Goal: Task Accomplishment & Management: Use online tool/utility

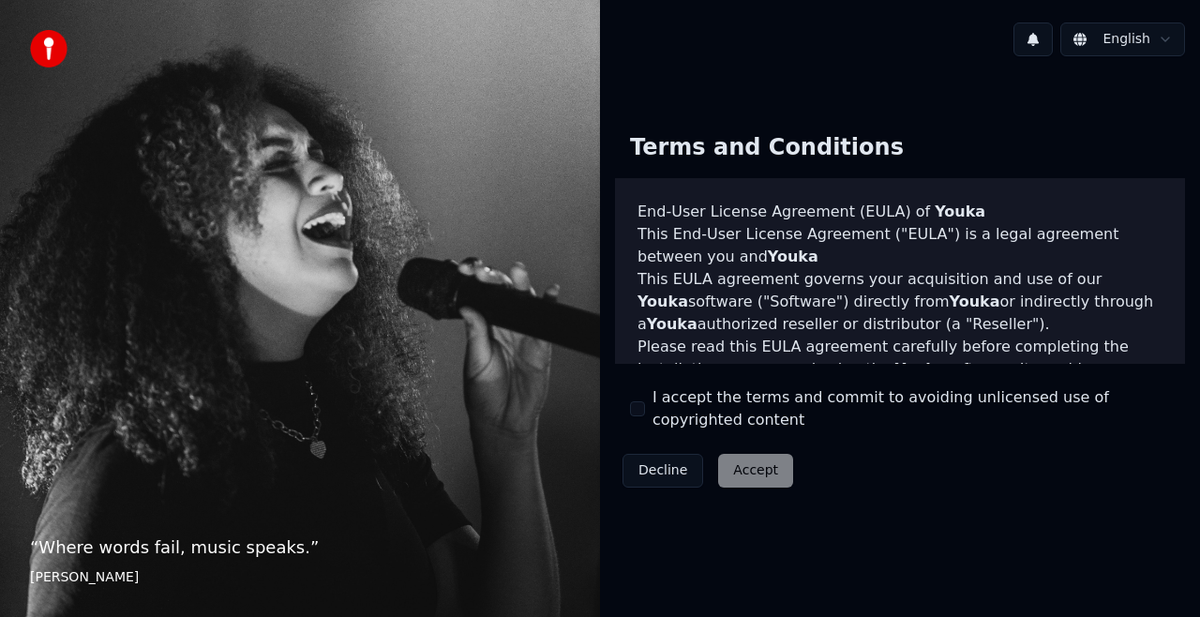
click at [764, 475] on div "Decline Accept" at bounding box center [708, 470] width 186 height 49
click at [641, 405] on button "I accept the terms and commit to avoiding unlicensed use of copyrighted content" at bounding box center [637, 408] width 15 height 15
click at [761, 488] on div "Decline Accept" at bounding box center [708, 470] width 186 height 49
click at [762, 479] on button "Accept" at bounding box center [755, 471] width 75 height 34
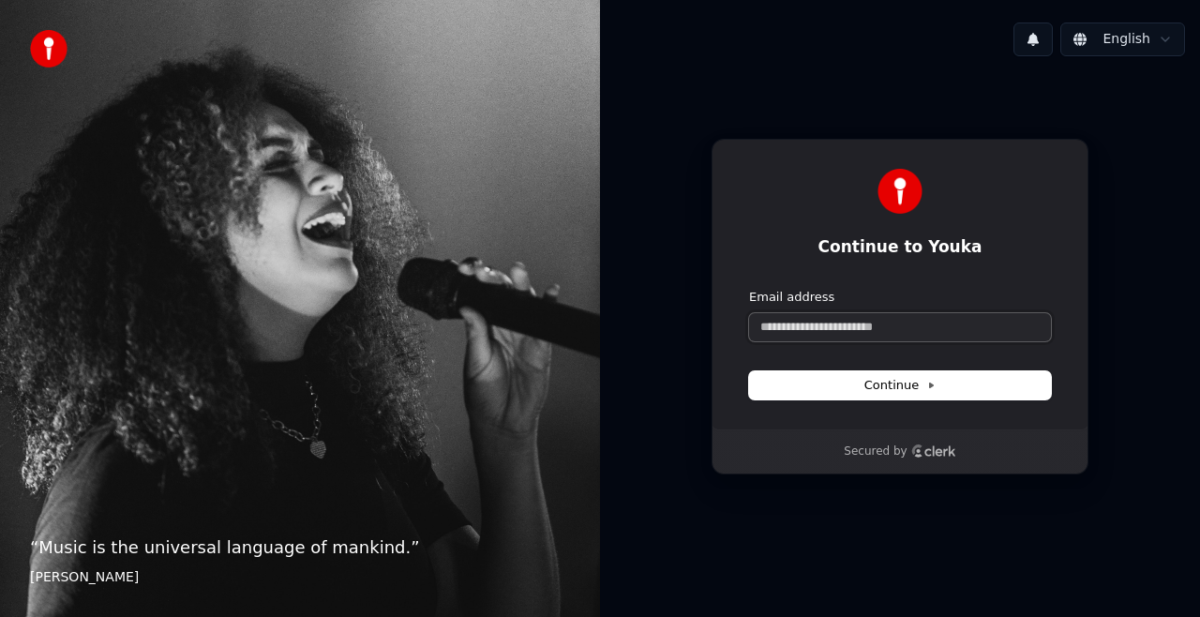
click at [788, 323] on input "Email address" at bounding box center [900, 327] width 302 height 28
click at [927, 387] on icon at bounding box center [931, 385] width 9 height 9
type input "**********"
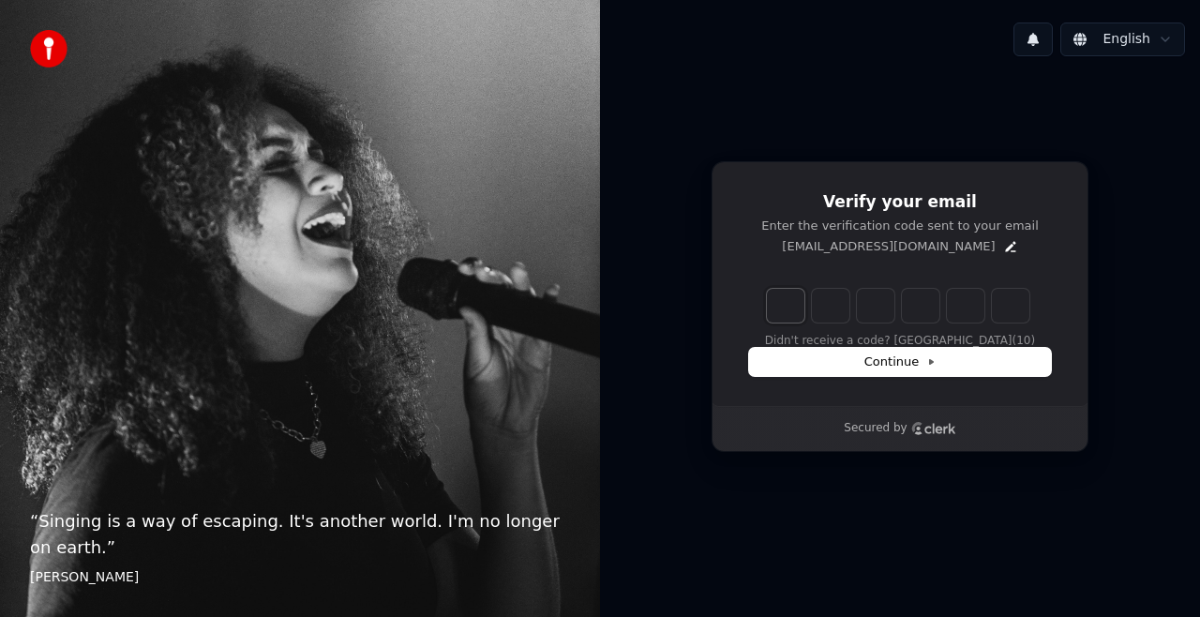
type input "*"
type input "**"
type input "*"
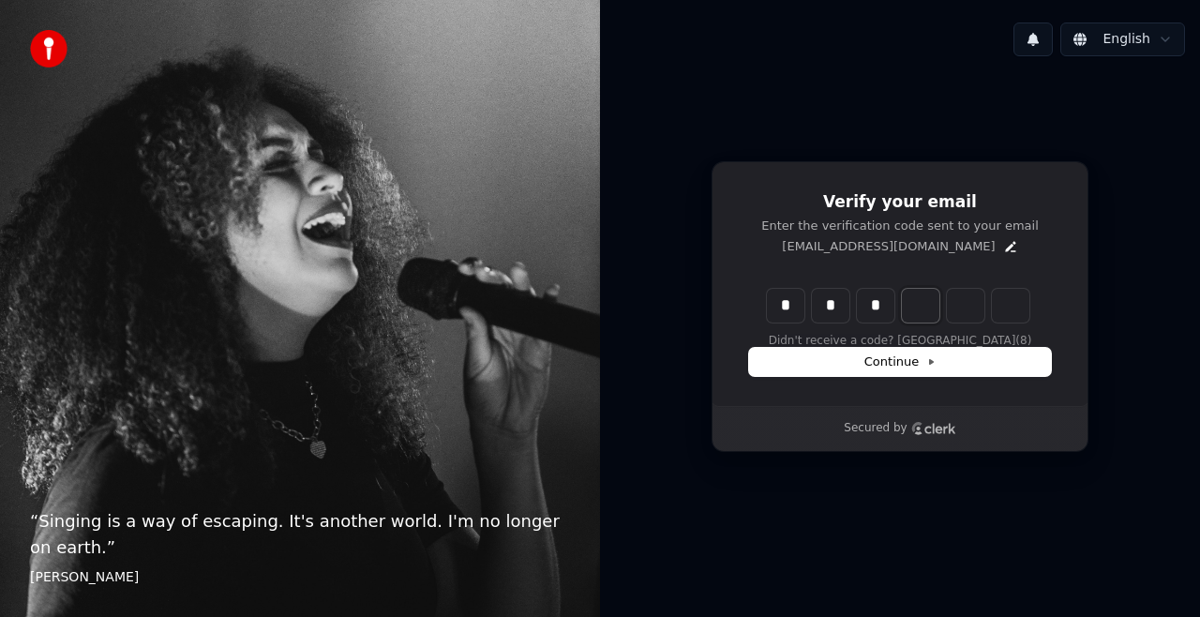
type input "***"
type input "*"
type input "****"
type input "*"
type input "******"
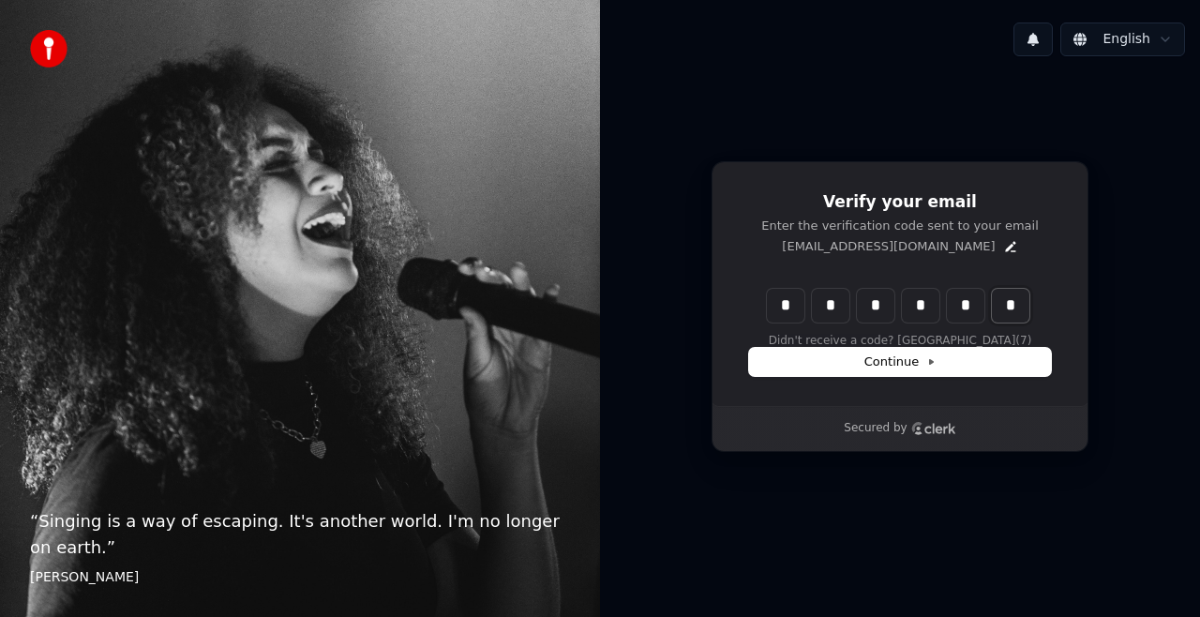
type input "*"
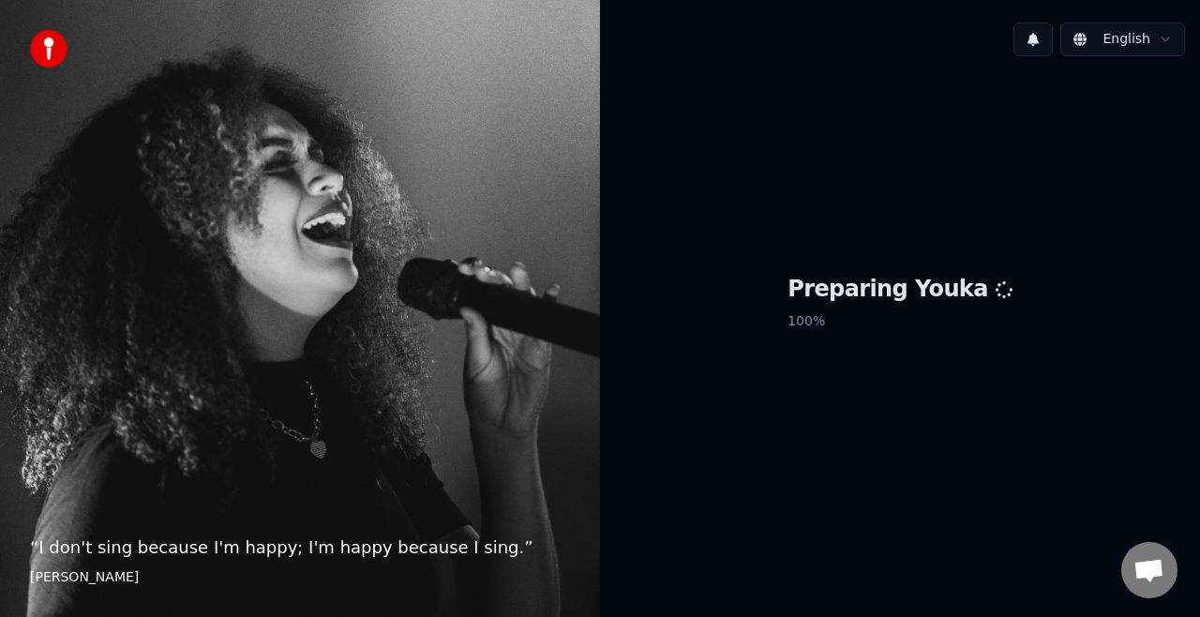
click at [789, 342] on div "Preparing Youka 100 %" at bounding box center [900, 306] width 600 height 471
click at [990, 315] on p "100 %" at bounding box center [900, 322] width 225 height 34
click at [1169, 41] on html "“ Where words fail, music speaks. ” [PERSON_NAME] English Preparing Youka 100 %" at bounding box center [600, 308] width 1200 height 617
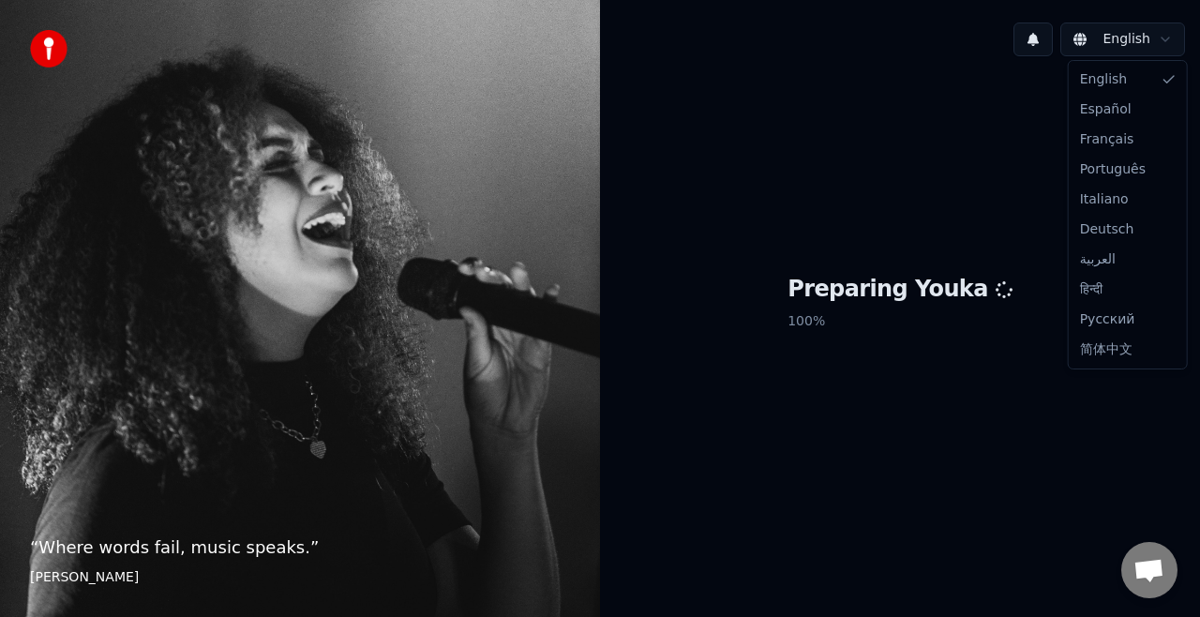
click at [1170, 39] on html "“ Where words fail, music speaks. ” [PERSON_NAME] English Preparing Youka 100 %…" at bounding box center [600, 308] width 1200 height 617
click at [611, 272] on div "Preparing Youka 100 %" at bounding box center [900, 306] width 600 height 471
click at [872, 322] on p "100 %" at bounding box center [900, 322] width 225 height 34
click at [949, 401] on div "Preparing Youka 100 %" at bounding box center [900, 306] width 600 height 471
click at [475, 294] on div "“ Where words fail, music speaks. ” [PERSON_NAME]" at bounding box center [300, 308] width 600 height 617
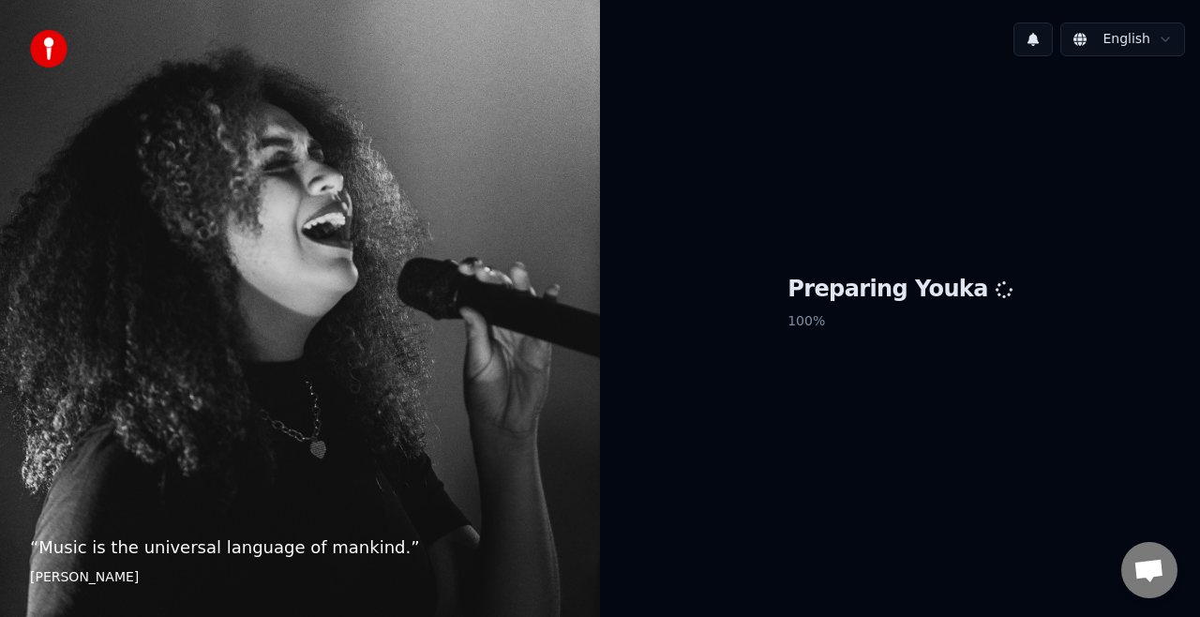
click at [664, 223] on div "Preparing Youka 100 %" at bounding box center [900, 306] width 600 height 471
drag, startPoint x: 91, startPoint y: 21, endPoint x: 352, endPoint y: 133, distance: 284.0
click at [352, 133] on div "“ Music is the universal language of mankind. ” [PERSON_NAME]" at bounding box center [300, 308] width 600 height 617
click at [854, 499] on div "Preparing Youka 100 %" at bounding box center [900, 306] width 600 height 471
click at [591, 319] on div "“ Music is the universal language of mankind. ” [PERSON_NAME]" at bounding box center [300, 308] width 600 height 617
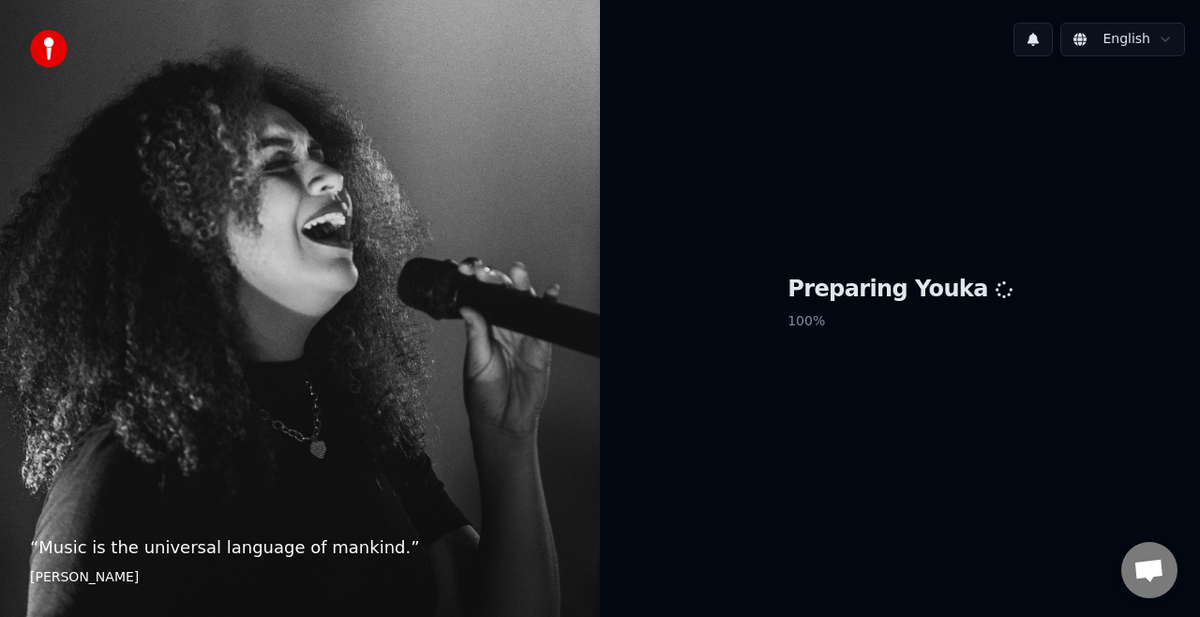
click at [857, 339] on div "Preparing Youka 100 %" at bounding box center [900, 306] width 600 height 471
drag, startPoint x: 994, startPoint y: 296, endPoint x: 908, endPoint y: 359, distance: 106.7
click at [994, 302] on div "Preparing Youka 100 %" at bounding box center [900, 306] width 600 height 471
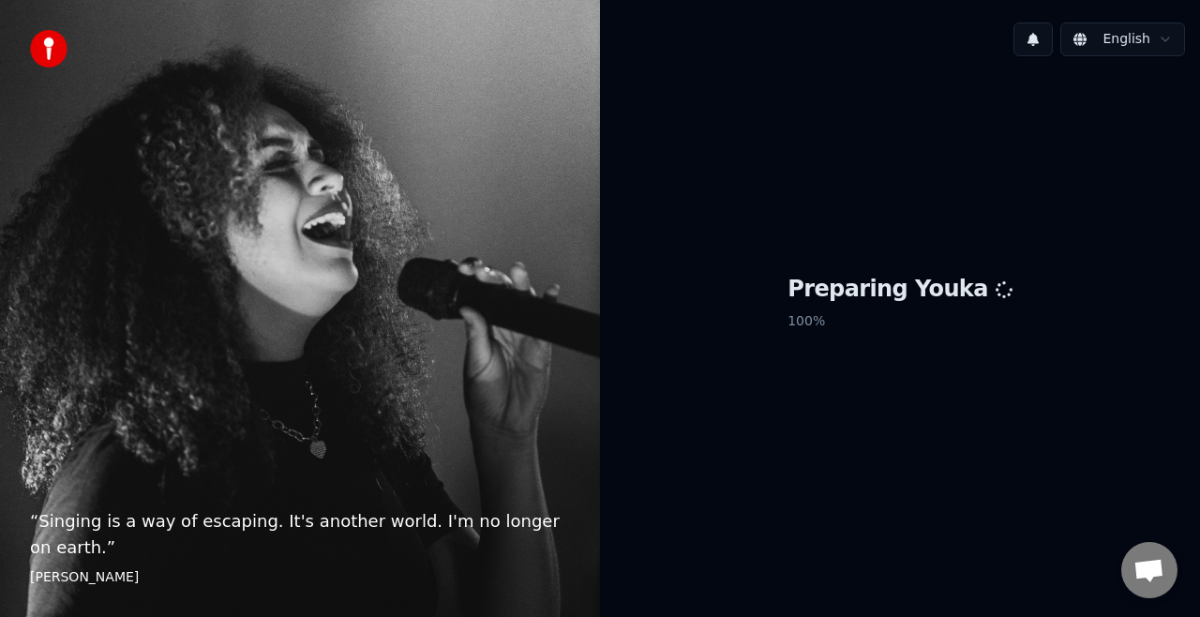
click at [865, 232] on div "Preparing Youka 100 %" at bounding box center [900, 306] width 600 height 471
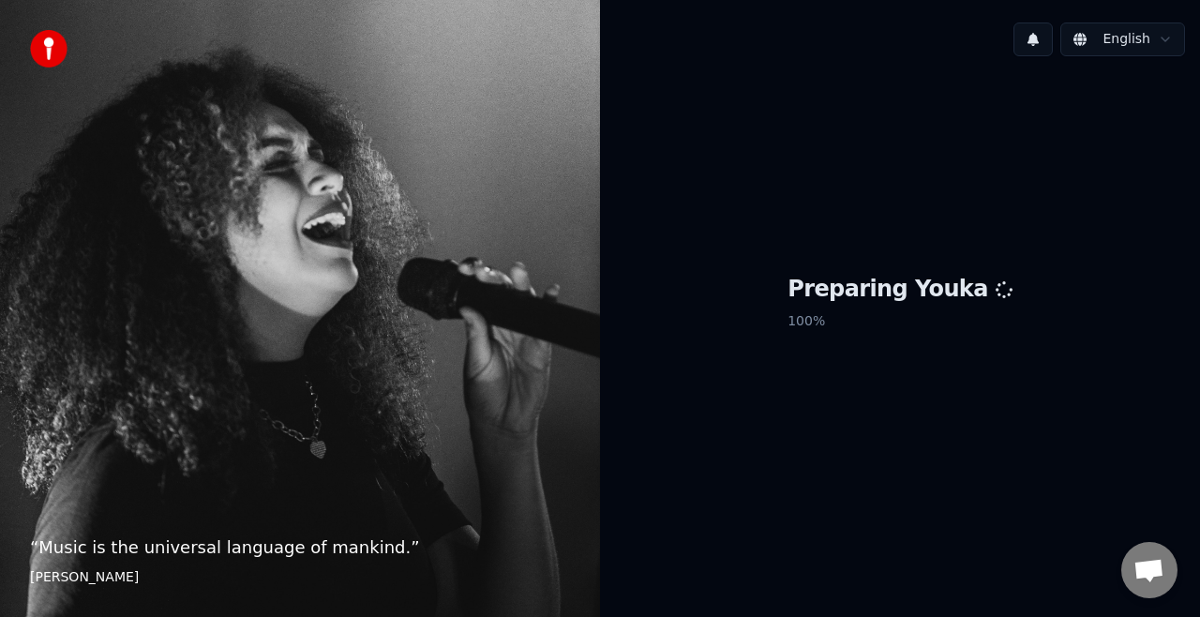
click at [939, 359] on div "Preparing Youka 100 %" at bounding box center [900, 306] width 600 height 471
click at [1039, 45] on button at bounding box center [1033, 40] width 39 height 34
click at [1030, 177] on div "Preparing Youka 100 %" at bounding box center [900, 306] width 600 height 471
click at [428, 249] on div "“ Music is the universal language of mankind. ” [PERSON_NAME]" at bounding box center [300, 308] width 600 height 617
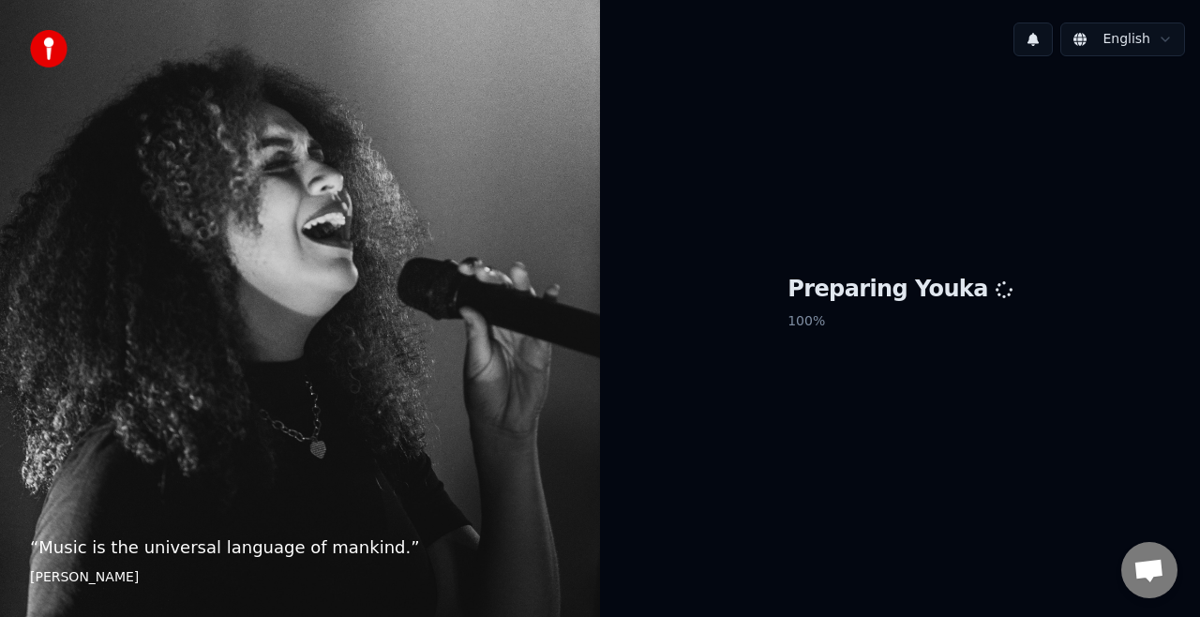
drag, startPoint x: 847, startPoint y: 563, endPoint x: 1022, endPoint y: 443, distance: 212.5
click at [881, 536] on div "English Preparing Youka 100 %" at bounding box center [900, 308] width 600 height 617
drag, startPoint x: 1022, startPoint y: 443, endPoint x: 782, endPoint y: 491, distance: 245.0
click at [782, 491] on div "Preparing Youka 100 %" at bounding box center [900, 306] width 600 height 471
drag, startPoint x: 74, startPoint y: 501, endPoint x: 135, endPoint y: 578, distance: 98.1
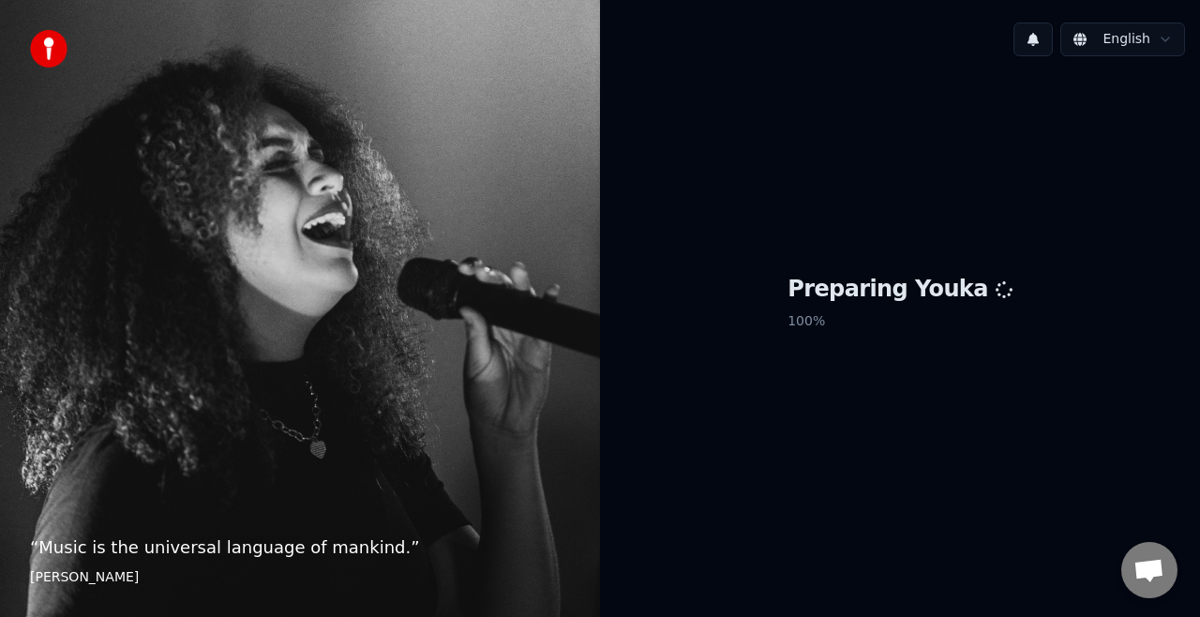
click at [75, 507] on div "“ Music is the universal language of mankind. ” [PERSON_NAME]" at bounding box center [300, 308] width 600 height 617
drag, startPoint x: 141, startPoint y: 579, endPoint x: 238, endPoint y: 566, distance: 98.3
click at [171, 571] on footer "[PERSON_NAME]" at bounding box center [300, 577] width 540 height 19
click at [259, 565] on blockquote "“ Music is the universal language of mankind. ” [PERSON_NAME]" at bounding box center [300, 561] width 540 height 53
drag, startPoint x: 853, startPoint y: 392, endPoint x: 880, endPoint y: 319, distance: 77.7
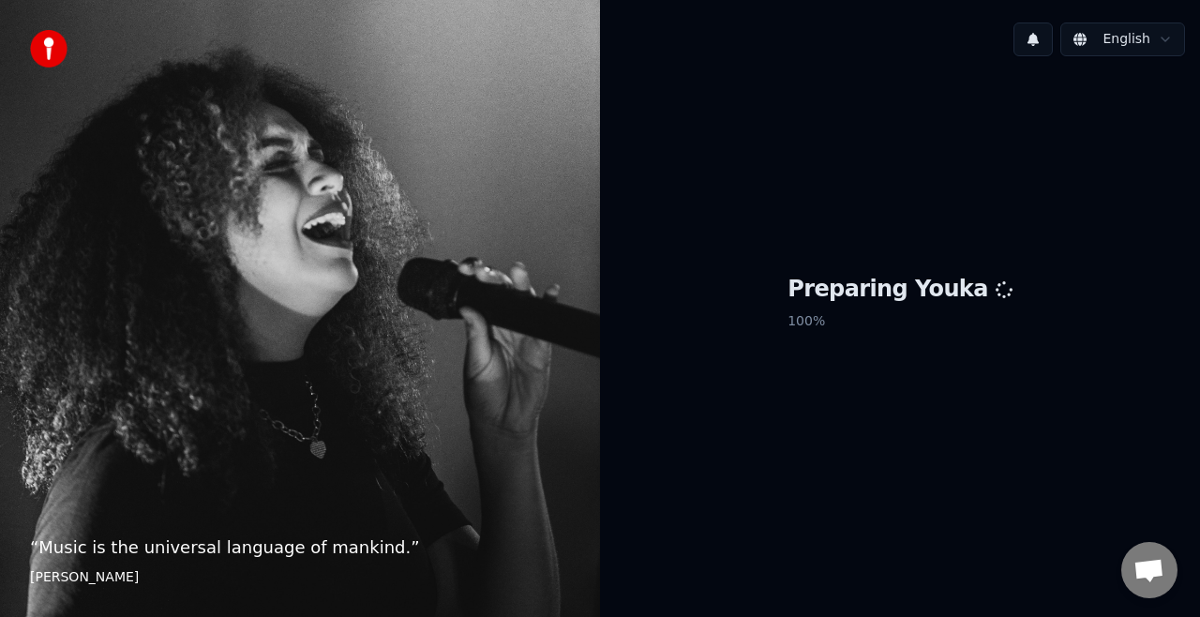
click at [867, 379] on div "Preparing Youka 100 %" at bounding box center [900, 306] width 600 height 471
click at [880, 313] on p "100 %" at bounding box center [900, 322] width 225 height 34
drag, startPoint x: 832, startPoint y: 305, endPoint x: 910, endPoint y: 307, distance: 77.9
click at [845, 302] on div "Preparing Youka 100 %" at bounding box center [900, 307] width 225 height 64
drag, startPoint x: 1024, startPoint y: 476, endPoint x: 1167, endPoint y: 560, distance: 165.2
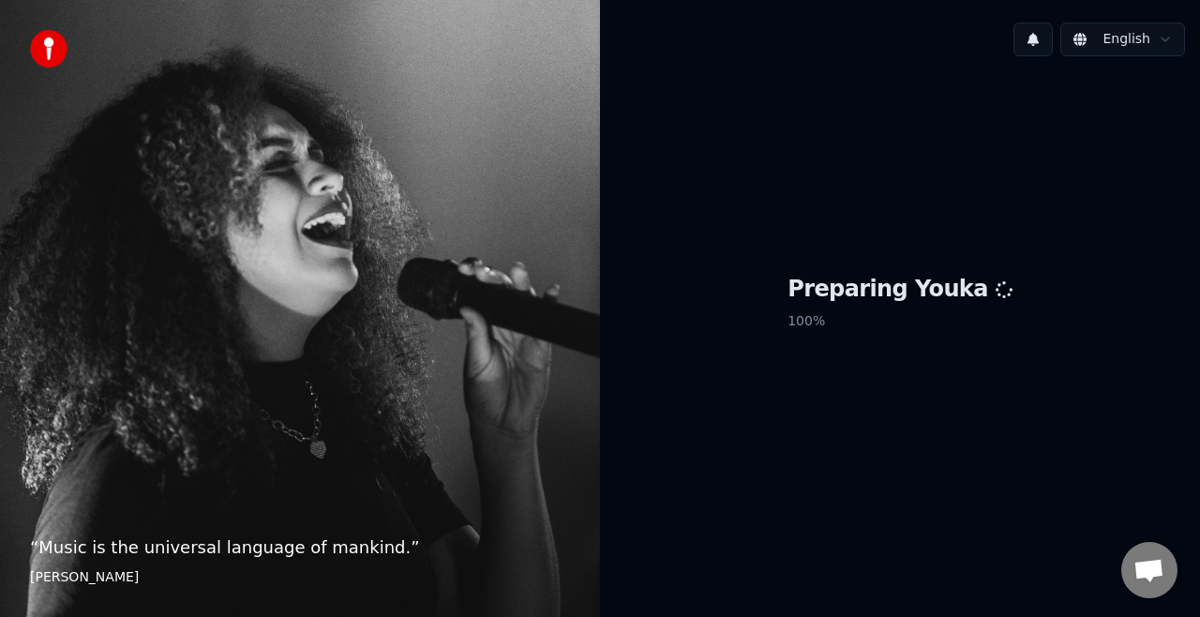
click at [1027, 480] on div "Preparing Youka 100 %" at bounding box center [900, 306] width 600 height 471
click at [1179, 589] on div "English Preparing Youka 100 %" at bounding box center [900, 308] width 600 height 617
drag, startPoint x: 1177, startPoint y: 585, endPoint x: 1165, endPoint y: 580, distance: 13.4
click at [1176, 584] on div "English Preparing Youka 100 %" at bounding box center [900, 308] width 600 height 617
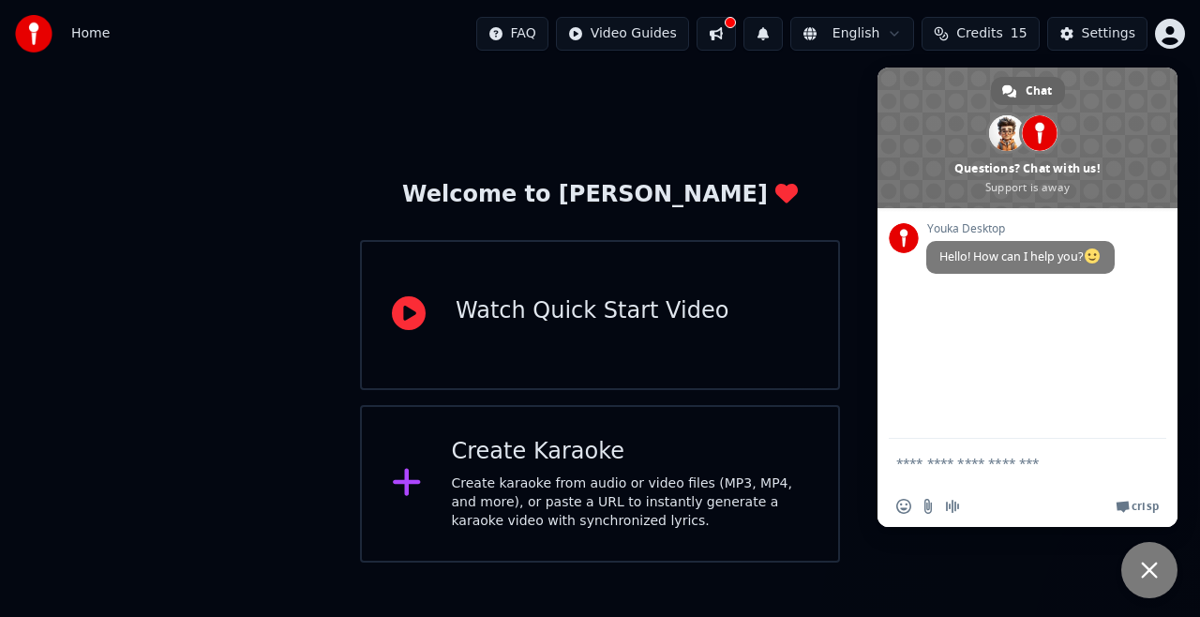
click at [515, 499] on div "Create karaoke from audio or video files (MP3, MP4, and more), or paste a URL t…" at bounding box center [630, 503] width 357 height 56
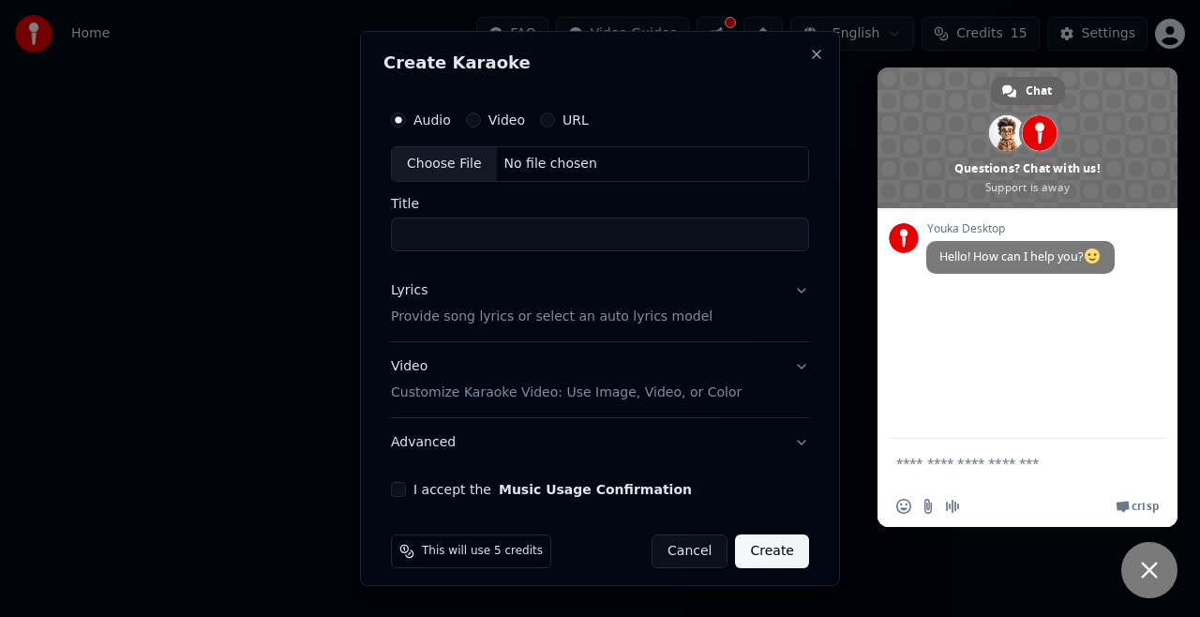
click at [535, 160] on div "No file chosen" at bounding box center [551, 164] width 108 height 19
type input "**********"
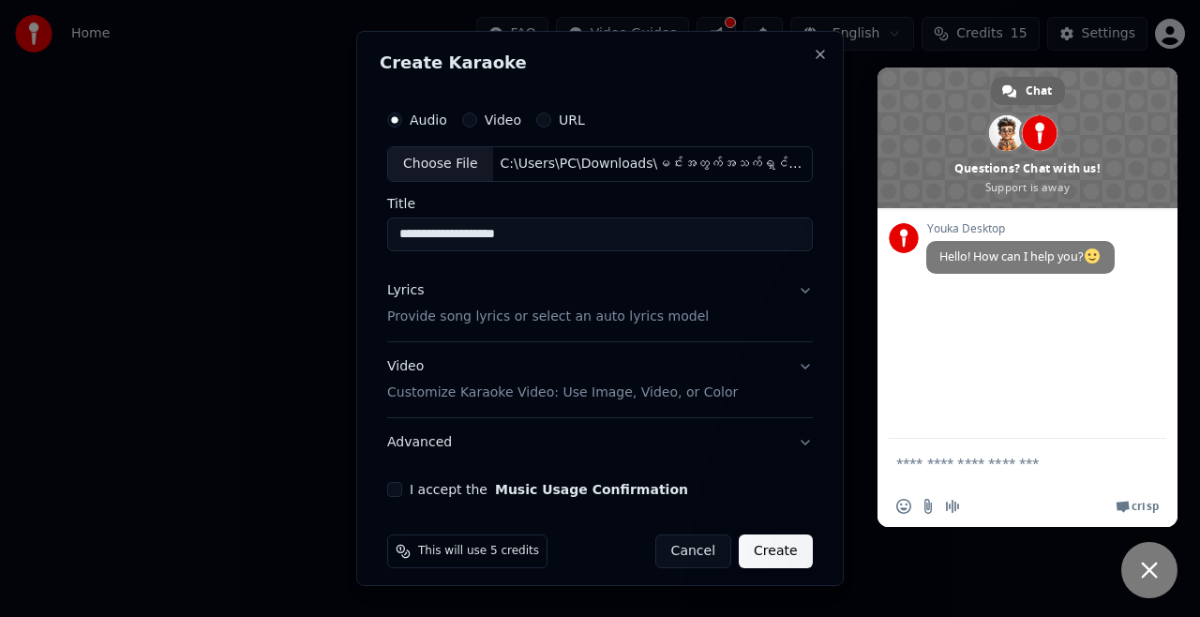
click at [426, 490] on label "I accept the Music Usage Confirmation" at bounding box center [549, 489] width 279 height 13
click at [402, 490] on button "I accept the Music Usage Confirmation" at bounding box center [394, 489] width 15 height 15
click at [797, 553] on button "Create" at bounding box center [776, 552] width 74 height 34
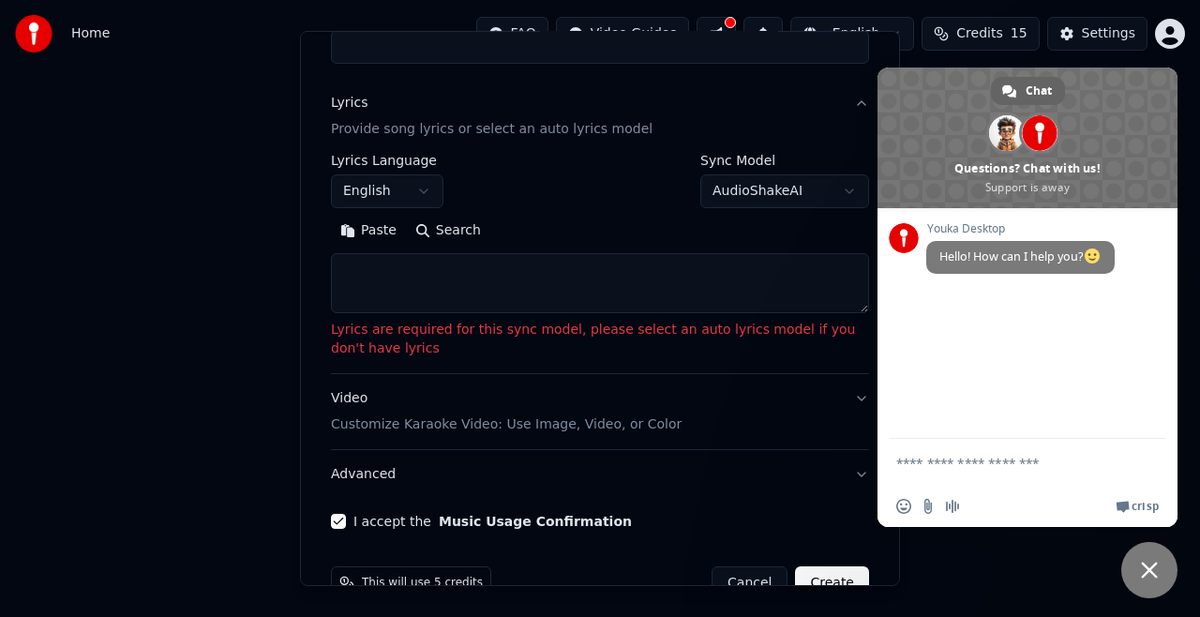
scroll to position [186, 0]
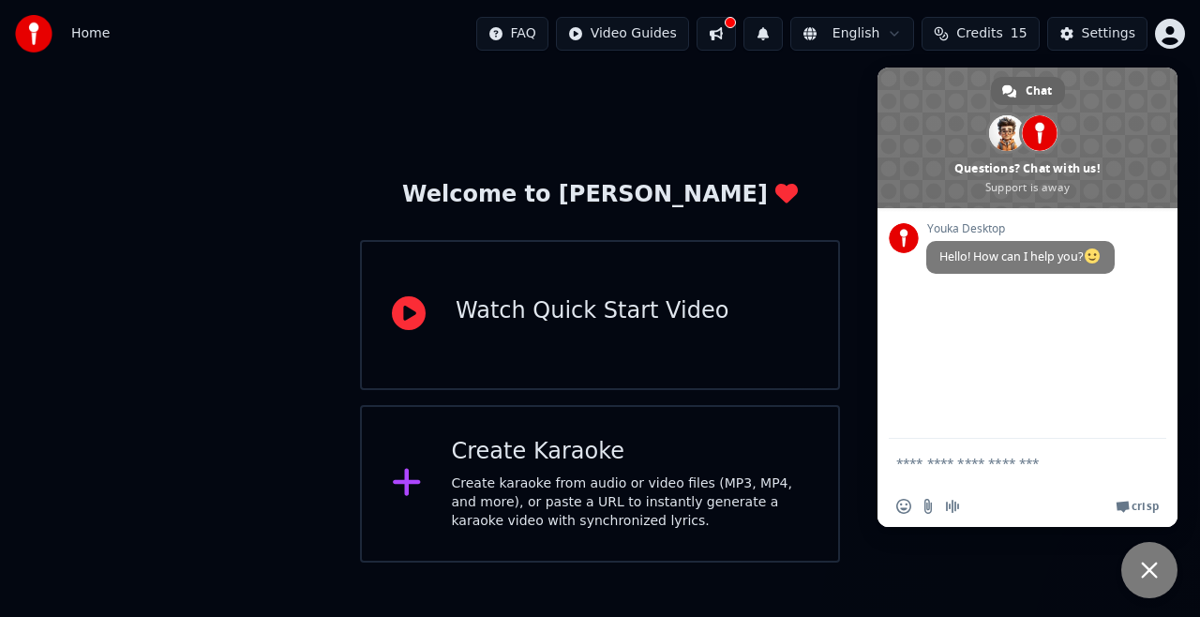
click at [590, 475] on div "Create karaoke from audio or video files (MP3, MP4, and more), or paste a URL t…" at bounding box center [630, 503] width 357 height 56
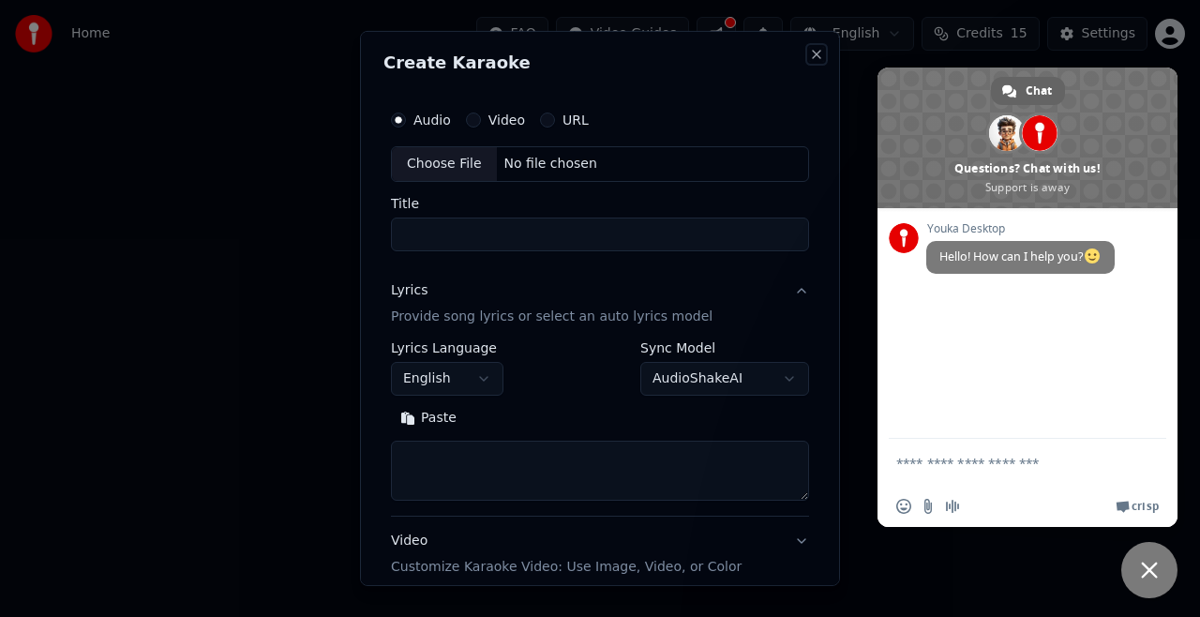
click at [809, 53] on button "Close" at bounding box center [816, 54] width 15 height 15
select select
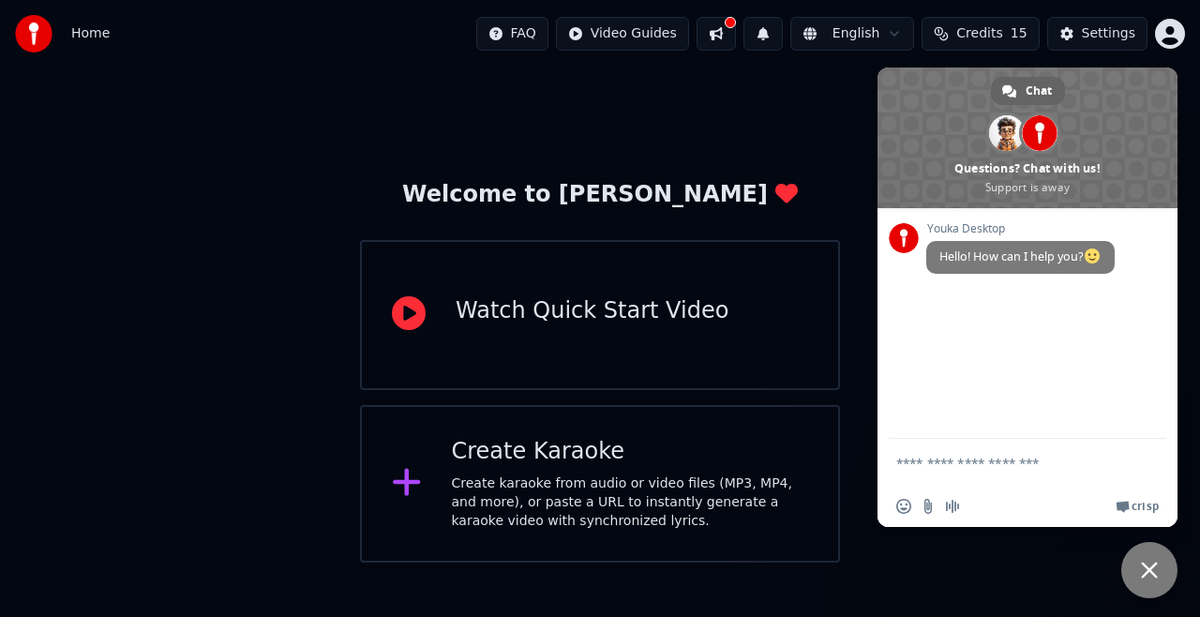
click at [536, 321] on div "Watch Quick Start Video" at bounding box center [592, 311] width 273 height 30
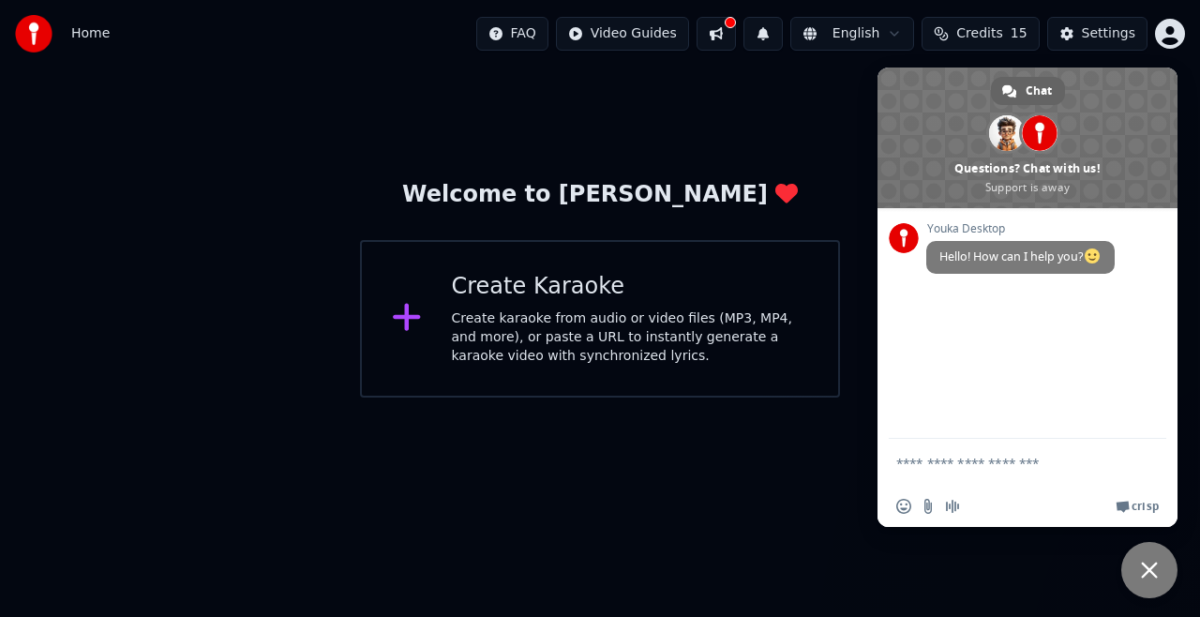
click at [407, 323] on icon at bounding box center [406, 317] width 27 height 27
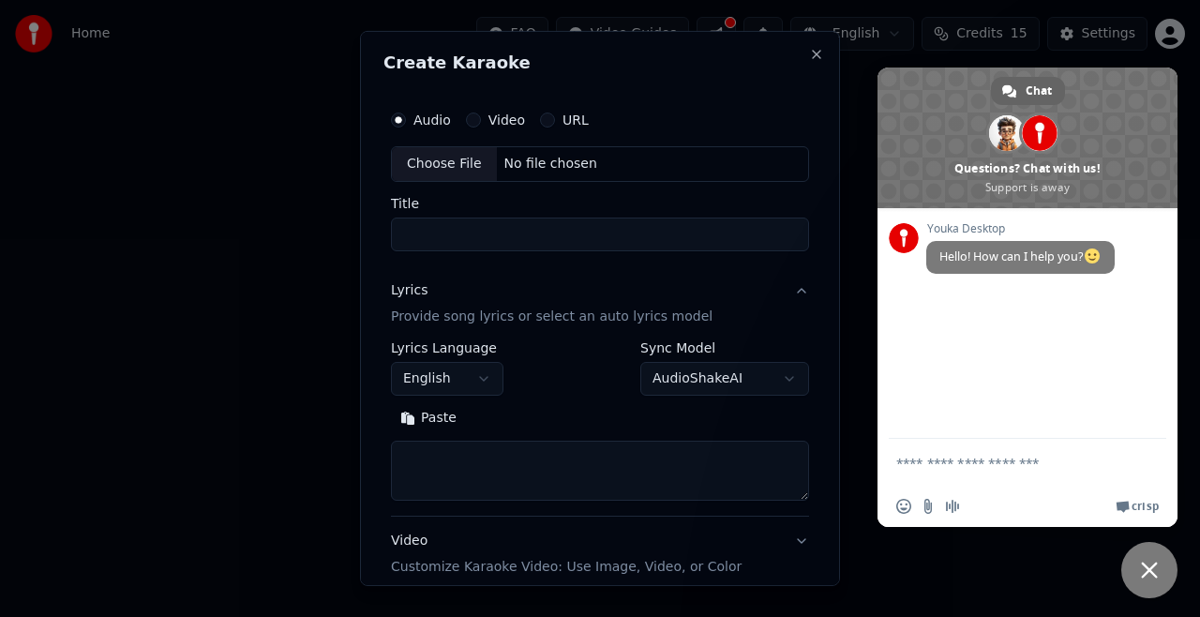
click at [524, 153] on div "Choose File No file chosen" at bounding box center [600, 164] width 418 height 36
type input "**********"
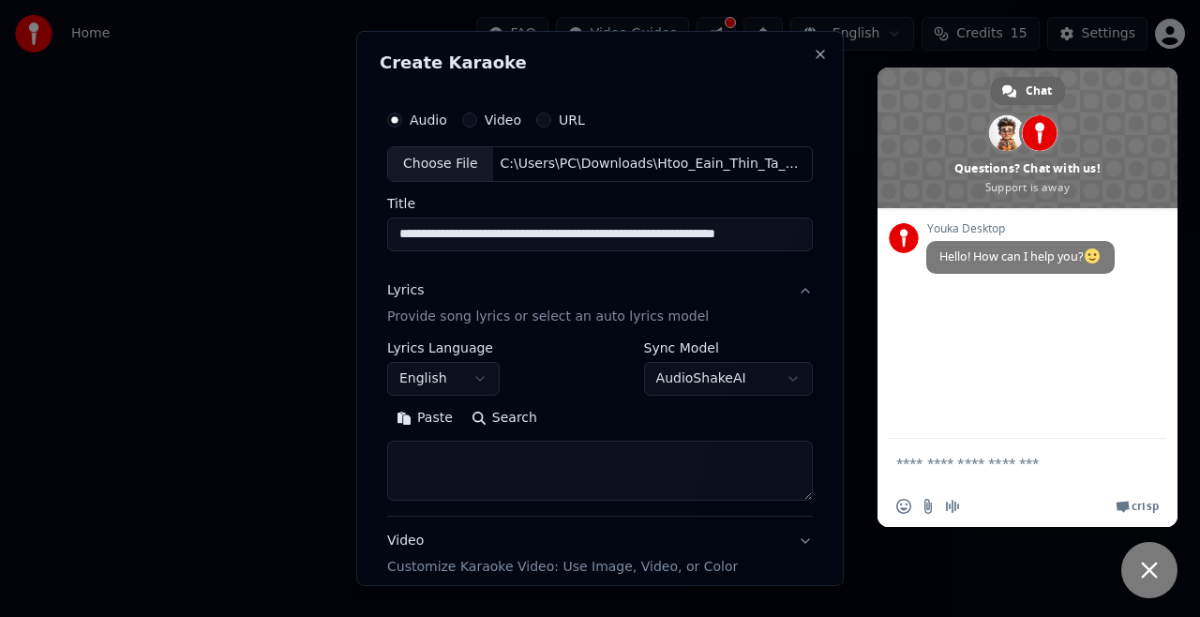
click at [490, 123] on label "Video" at bounding box center [503, 119] width 37 height 13
click at [477, 123] on button "Video" at bounding box center [469, 120] width 15 height 15
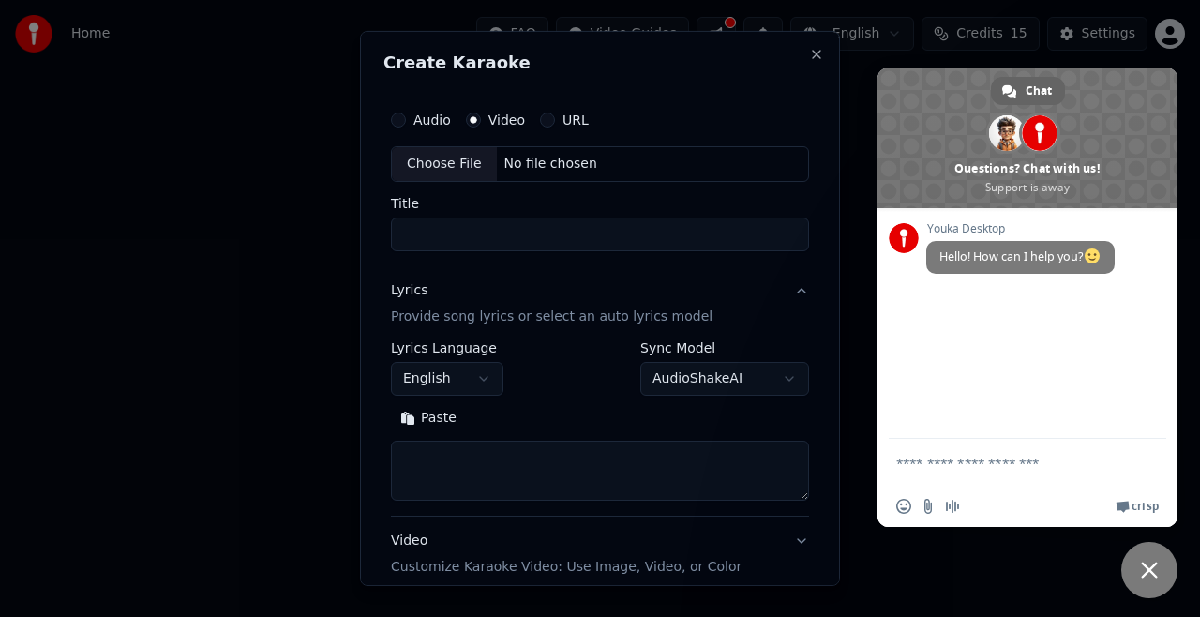
click at [521, 165] on div "No file chosen" at bounding box center [551, 164] width 108 height 19
click at [565, 122] on label "URL" at bounding box center [576, 119] width 26 height 13
click at [555, 122] on button "URL" at bounding box center [547, 120] width 15 height 15
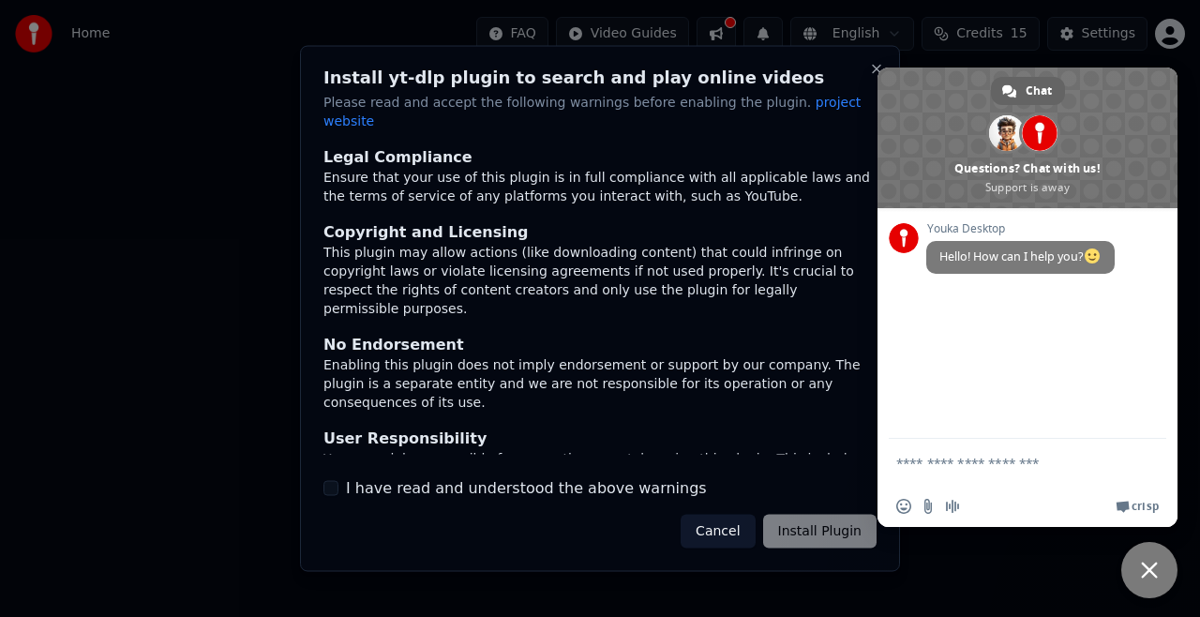
click at [779, 520] on div "Cancel Install Plugin" at bounding box center [779, 531] width 196 height 34
click at [786, 516] on div "Cancel Install Plugin" at bounding box center [779, 531] width 196 height 34
click at [875, 77] on button "Close" at bounding box center [876, 69] width 15 height 15
click at [738, 527] on button "Cancel" at bounding box center [718, 531] width 74 height 34
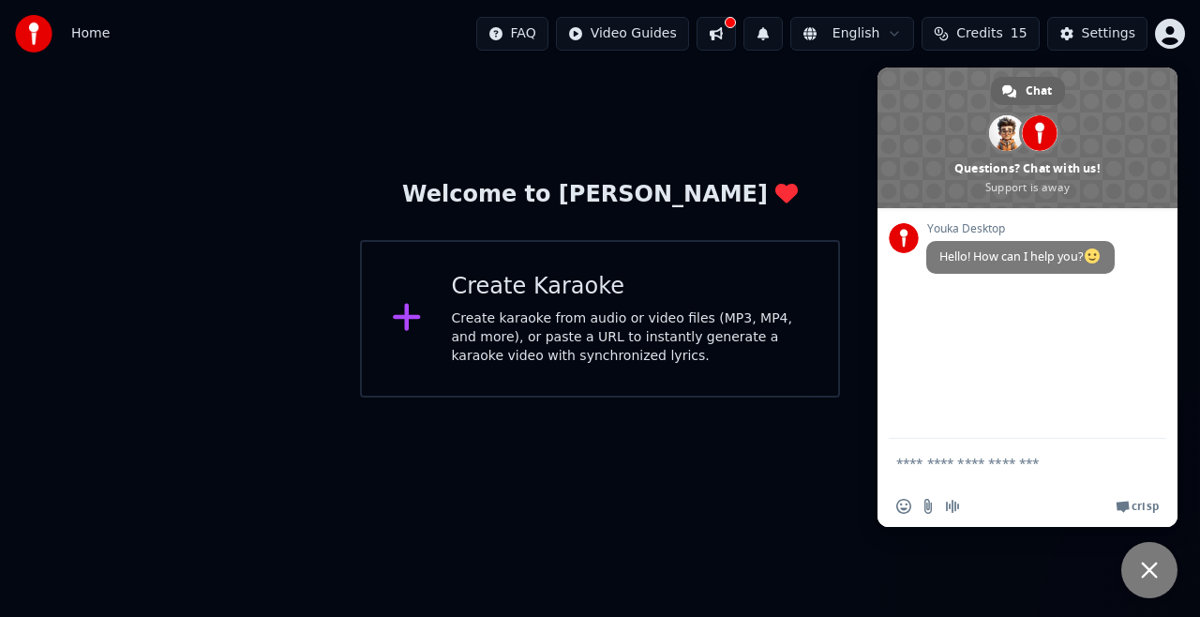
click at [463, 303] on div "Create Karaoke Create karaoke from audio or video files (MP3, MP4, and more), o…" at bounding box center [630, 319] width 357 height 94
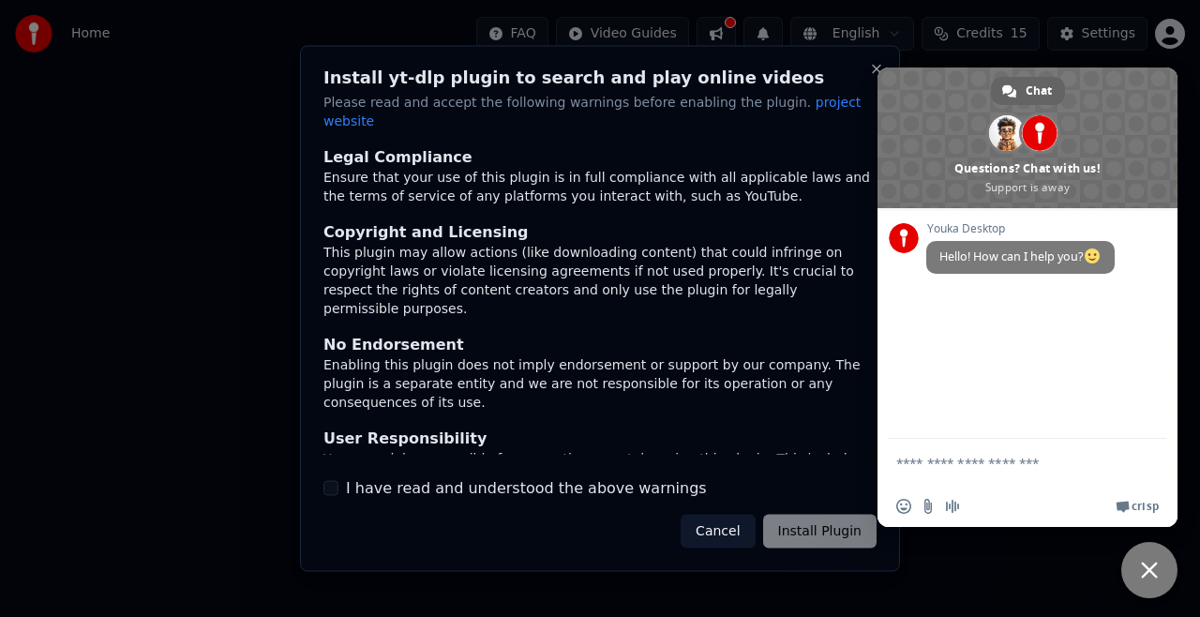
click at [806, 526] on div "Cancel Install Plugin" at bounding box center [779, 531] width 196 height 34
click at [957, 338] on div at bounding box center [600, 308] width 1200 height 617
click at [875, 77] on button "Close" at bounding box center [876, 69] width 15 height 15
click at [1098, 92] on div at bounding box center [600, 308] width 1200 height 617
click at [1154, 570] on div at bounding box center [600, 308] width 1200 height 617
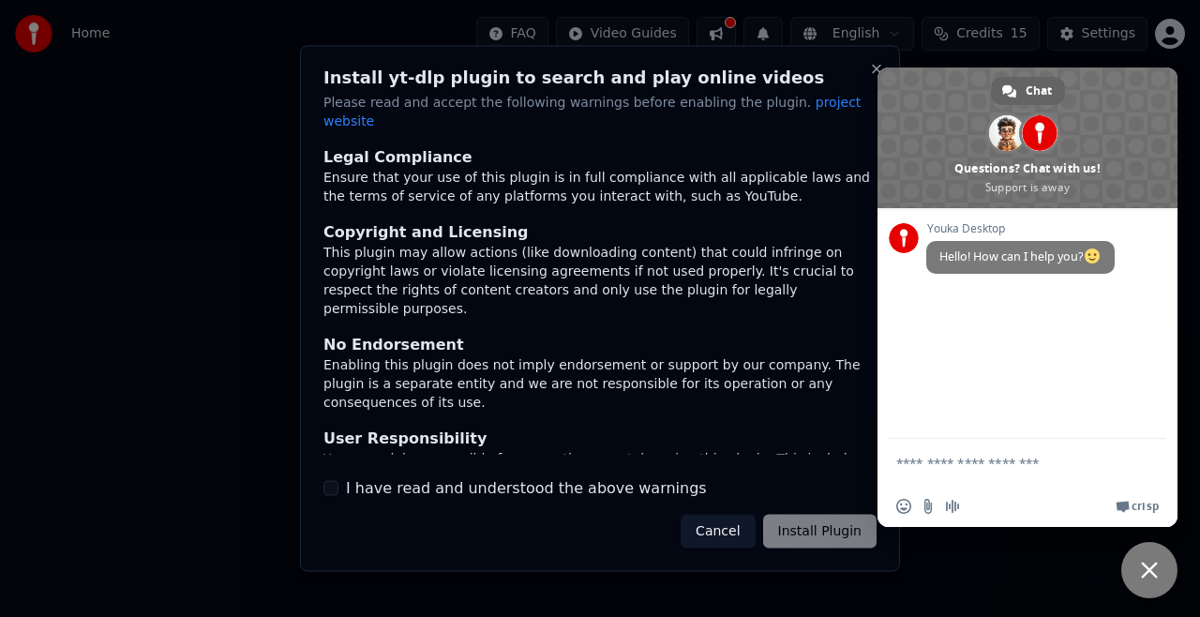
click at [1150, 572] on div at bounding box center [600, 308] width 1200 height 617
drag, startPoint x: 972, startPoint y: 562, endPoint x: 805, endPoint y: 561, distance: 166.9
click at [913, 568] on div at bounding box center [600, 308] width 1200 height 617
click at [738, 516] on button "Cancel" at bounding box center [718, 531] width 74 height 34
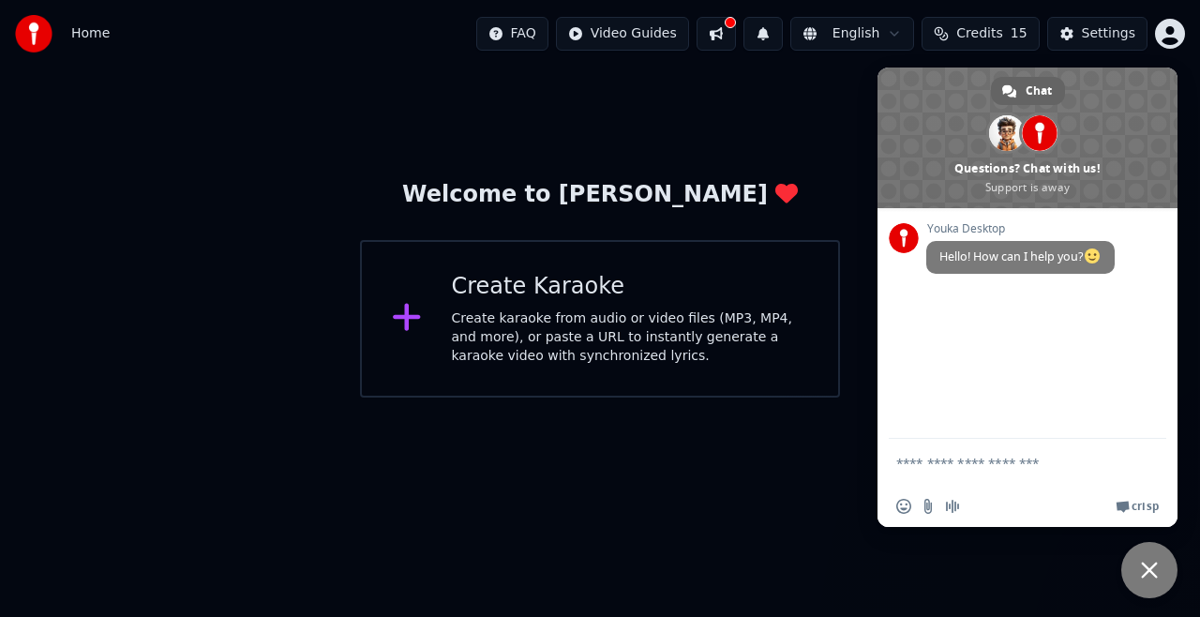
drag, startPoint x: 950, startPoint y: 114, endPoint x: 861, endPoint y: 159, distance: 99.8
click at [837, 214] on body "Home FAQ Video Guides English Credits 15 Settings Welcome to Youka Create Karao…" at bounding box center [600, 199] width 1200 height 398
click at [736, 32] on button at bounding box center [716, 34] width 39 height 34
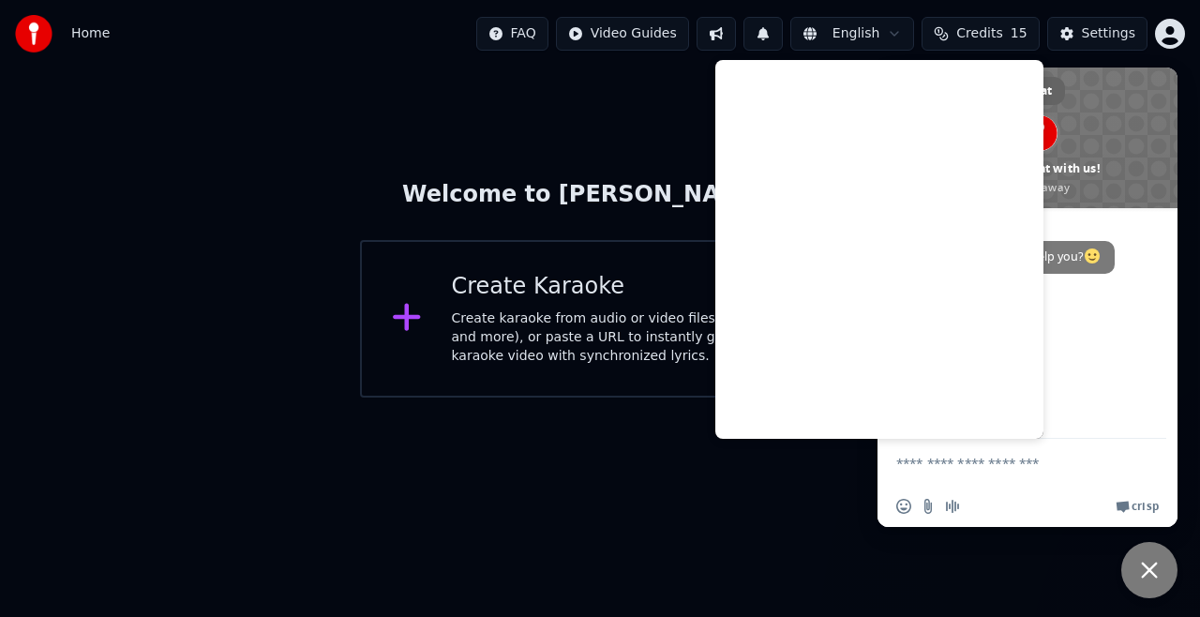
click at [581, 117] on div "Welcome to Youka Create Karaoke Create karaoke from audio or video files (MP3, …" at bounding box center [600, 233] width 1200 height 330
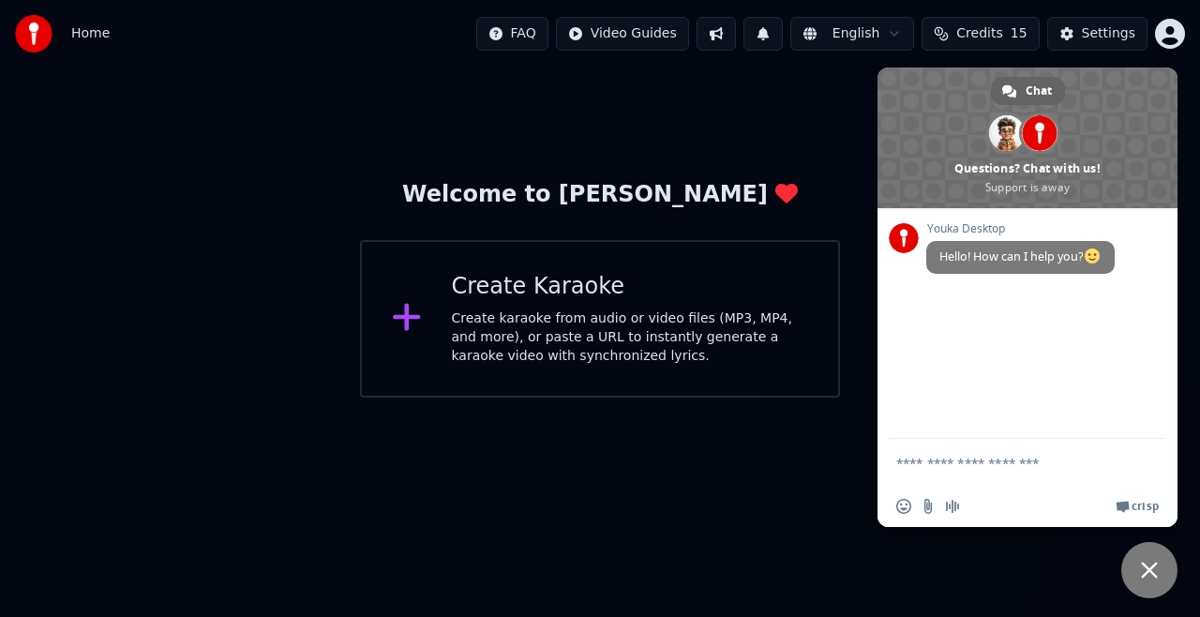
click at [461, 330] on div "Create karaoke from audio or video files (MP3, MP4, and more), or paste a URL t…" at bounding box center [630, 337] width 357 height 56
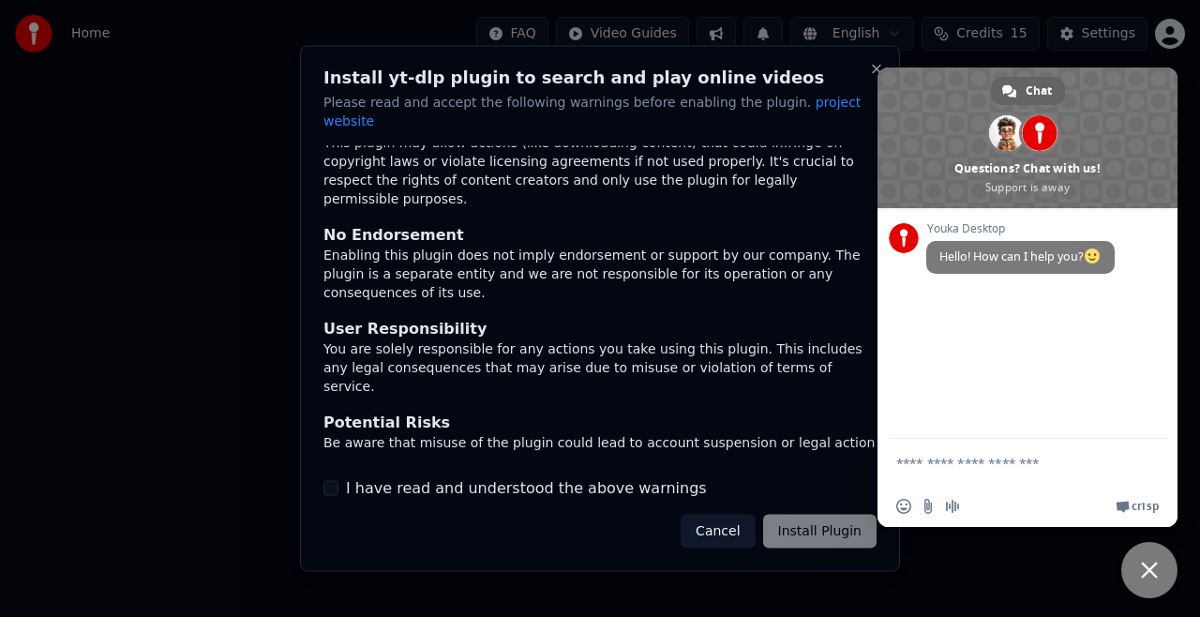
scroll to position [144, 0]
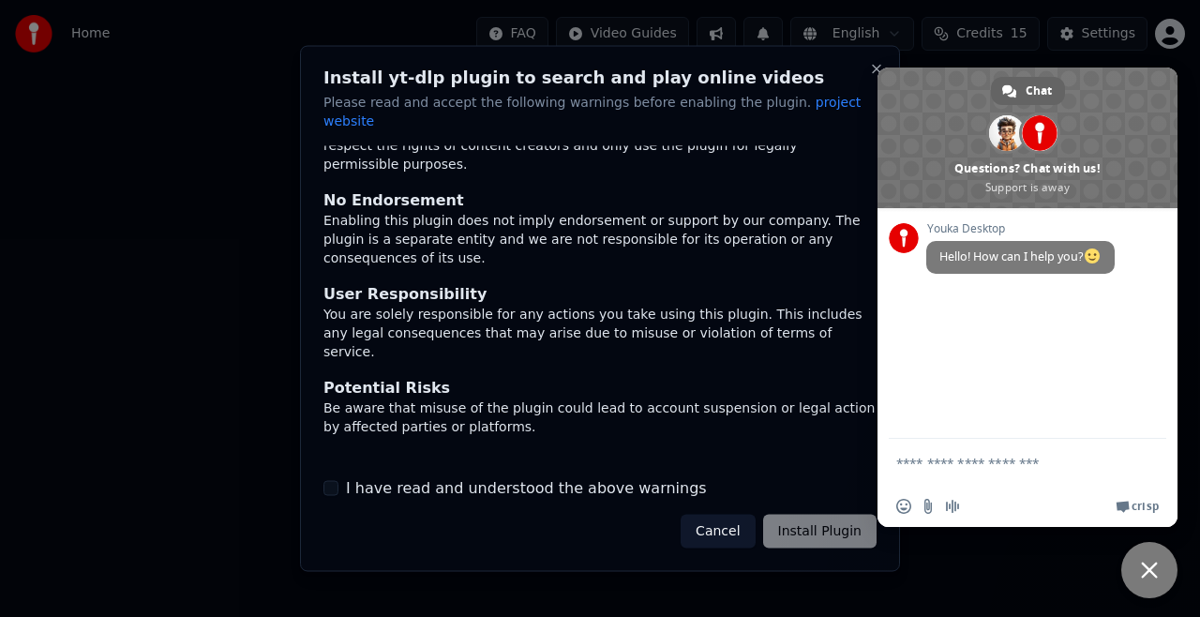
click at [409, 481] on label "I have read and understood the above warnings" at bounding box center [526, 487] width 361 height 23
click at [339, 481] on button "I have read and understood the above warnings" at bounding box center [331, 487] width 15 height 15
click at [810, 516] on button "Install Plugin" at bounding box center [819, 531] width 113 height 34
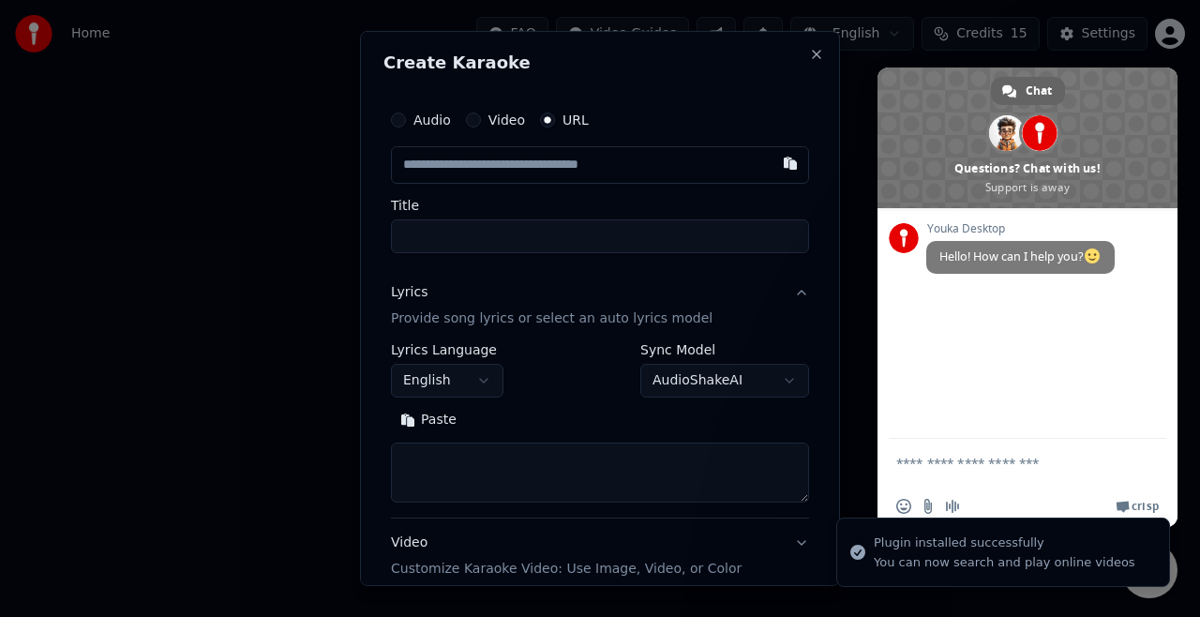
click at [478, 122] on button "Video" at bounding box center [473, 120] width 15 height 15
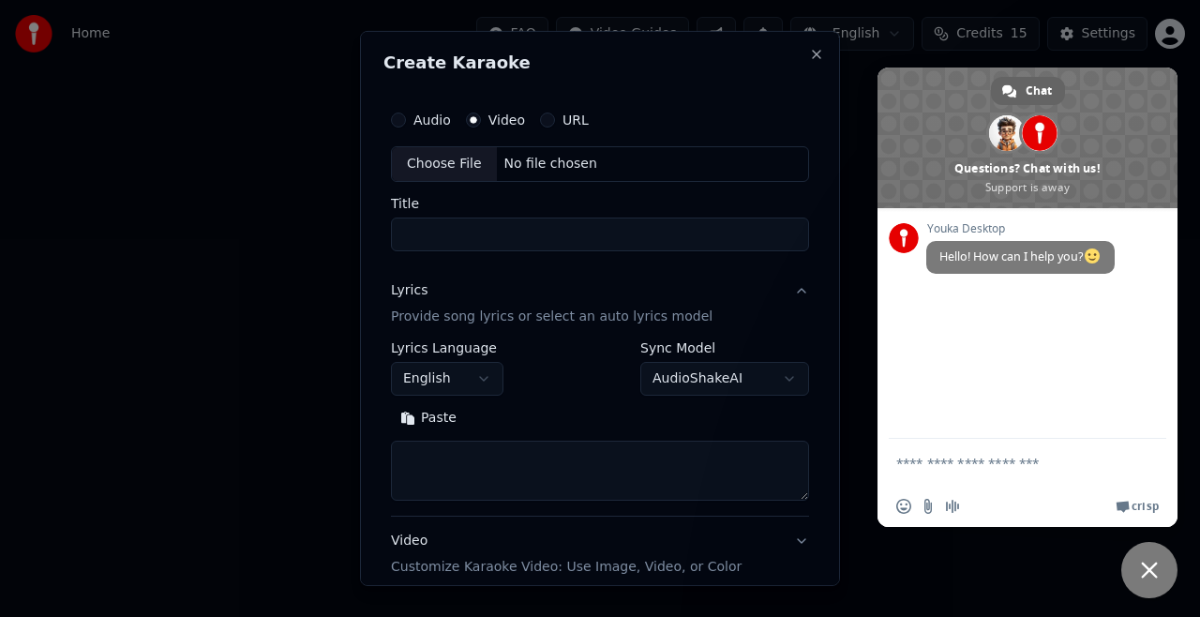
click at [420, 113] on label "Audio" at bounding box center [433, 119] width 38 height 13
click at [406, 113] on button "Audio" at bounding box center [398, 120] width 15 height 15
click at [498, 125] on label "Video" at bounding box center [507, 119] width 37 height 13
click at [481, 125] on button "Video" at bounding box center [473, 120] width 15 height 15
click at [516, 164] on div "No file chosen" at bounding box center [551, 164] width 108 height 19
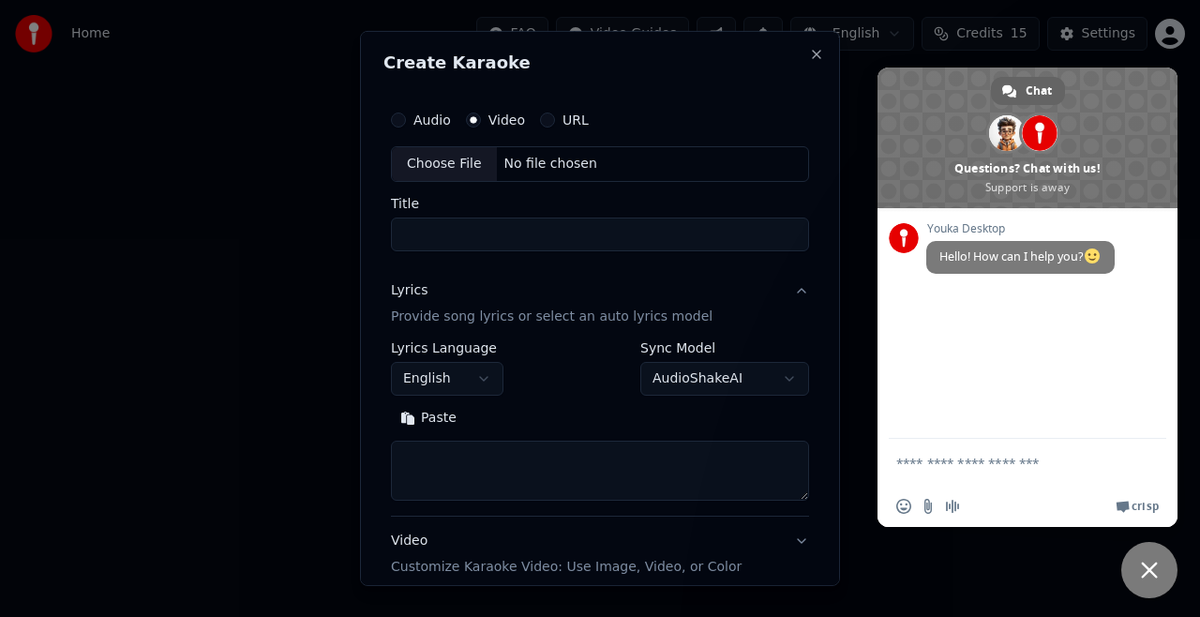
click at [432, 115] on label "Audio" at bounding box center [433, 119] width 38 height 13
click at [406, 115] on button "Audio" at bounding box center [398, 120] width 15 height 15
click at [517, 161] on div "No file chosen" at bounding box center [551, 164] width 108 height 19
type input "**********"
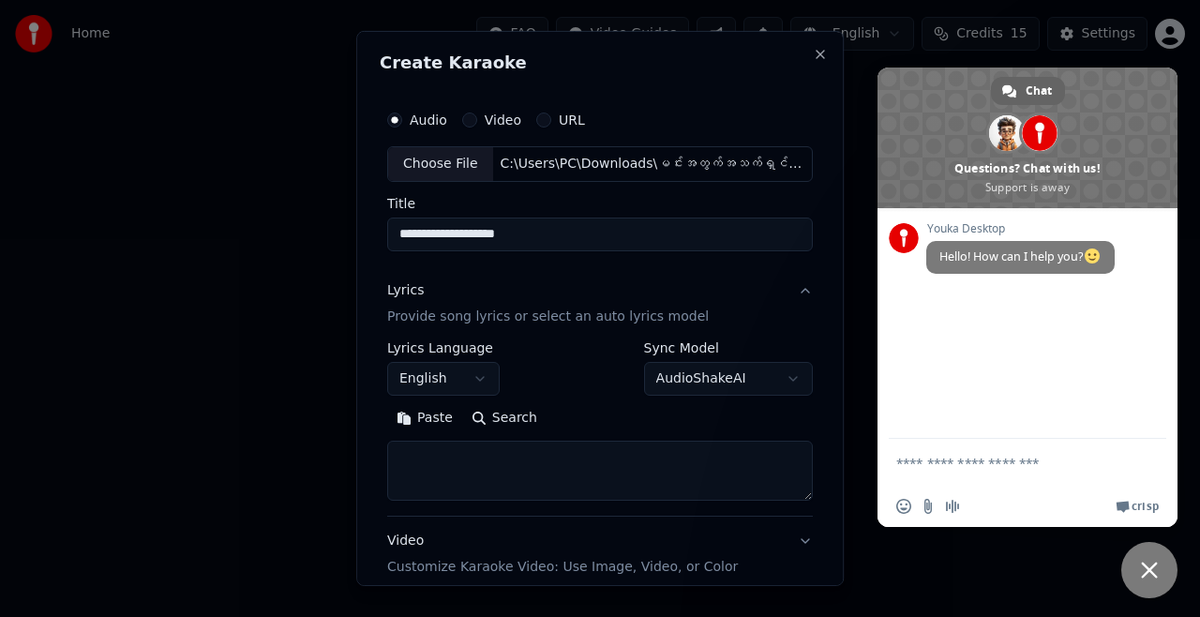
click at [407, 458] on textarea at bounding box center [600, 471] width 426 height 60
click at [411, 419] on button "Paste" at bounding box center [424, 418] width 75 height 30
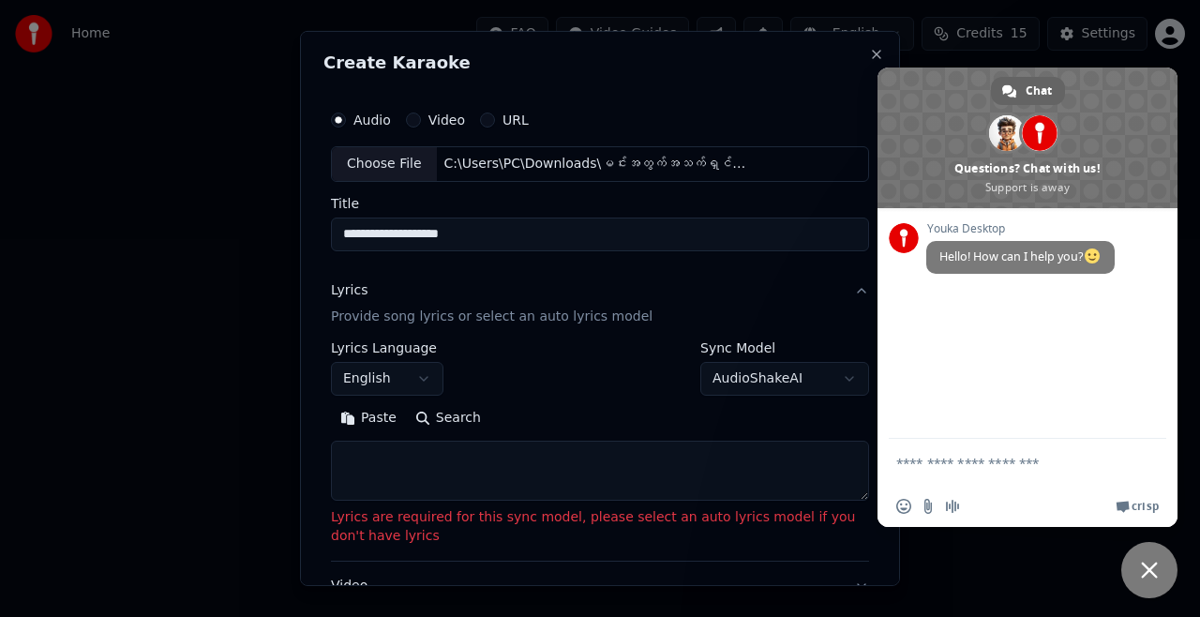
scroll to position [256, 0]
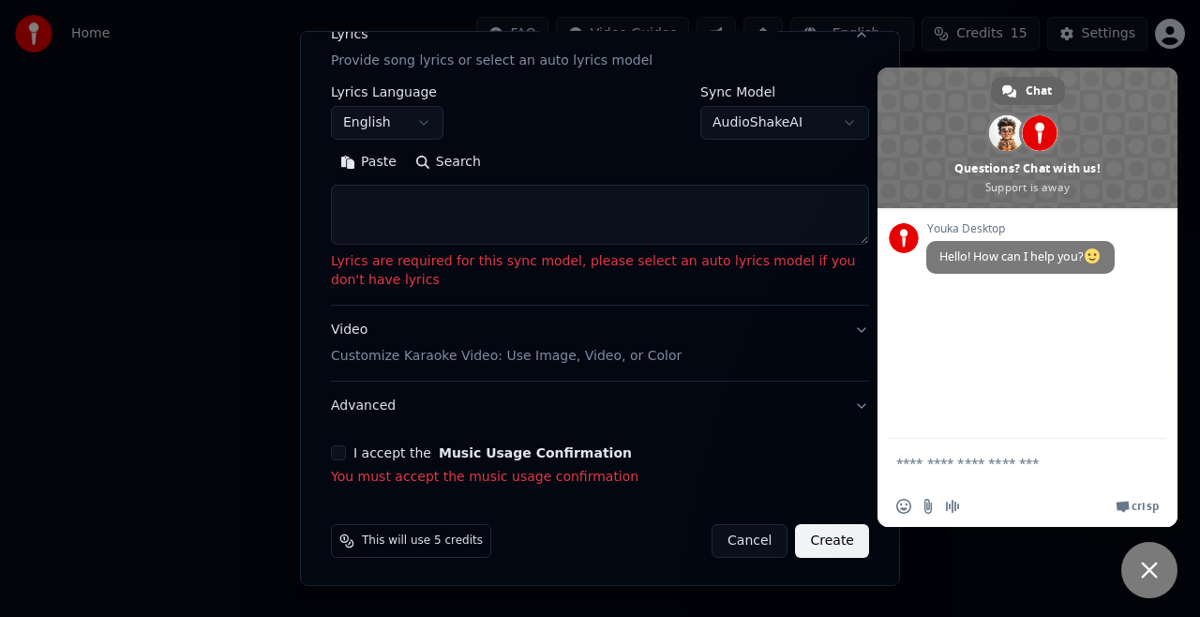
click at [409, 455] on label "I accept the Music Usage Confirmation" at bounding box center [493, 452] width 279 height 13
click at [346, 455] on button "I accept the Music Usage Confirmation" at bounding box center [338, 452] width 15 height 15
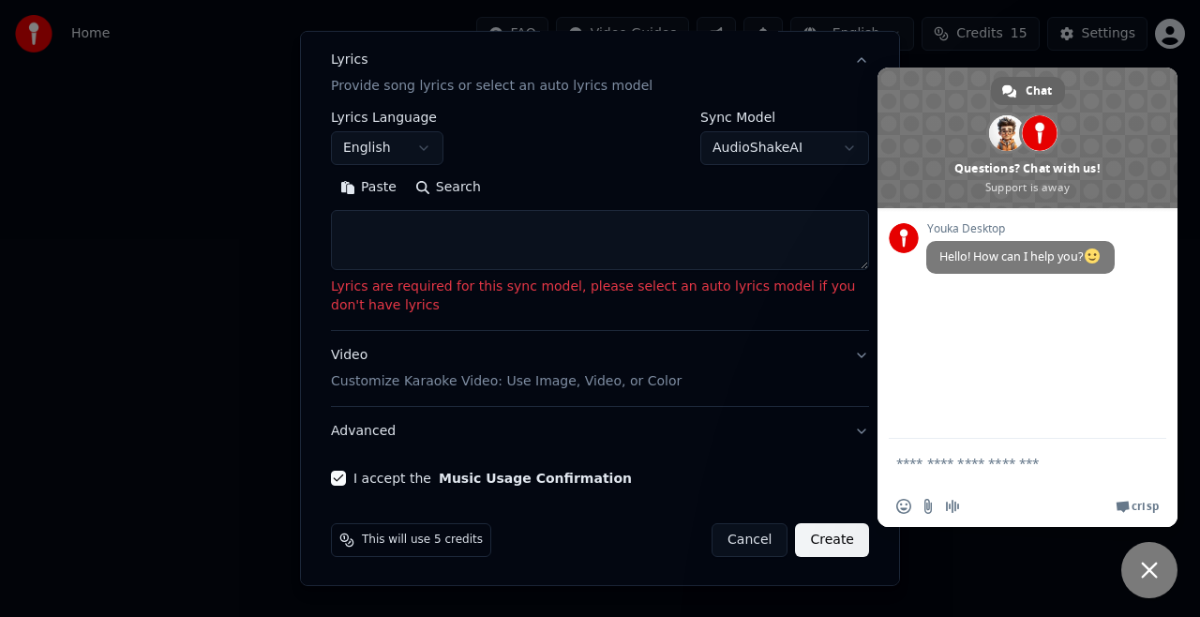
click at [841, 351] on button "Video Customize Karaoke Video: Use Image, Video, or Color" at bounding box center [600, 368] width 538 height 75
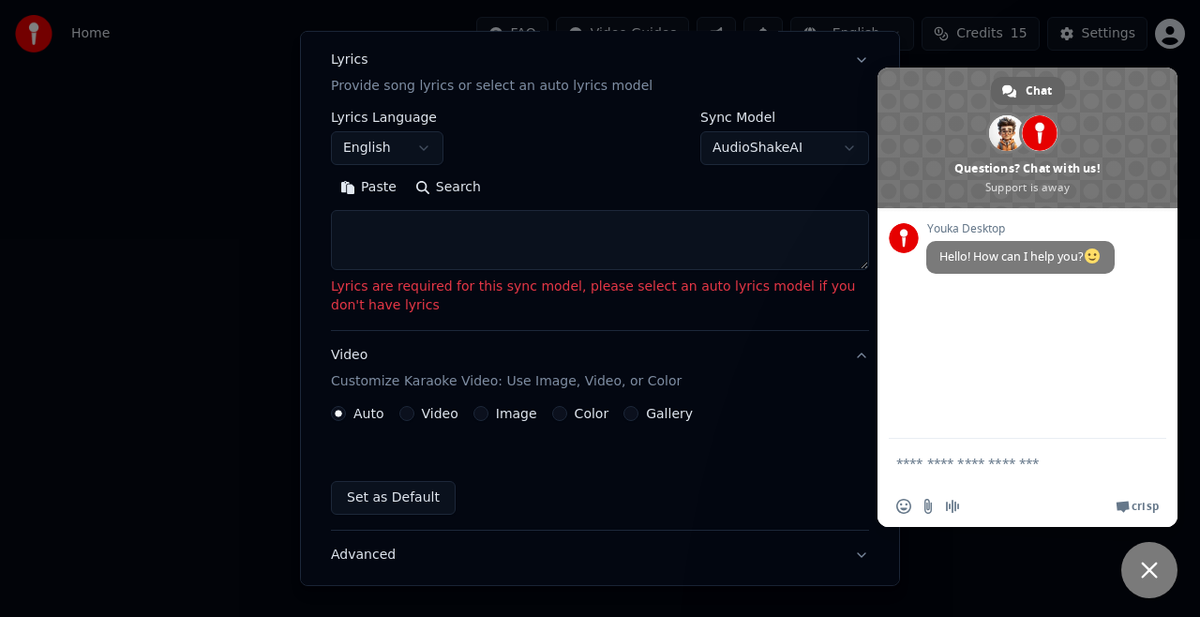
scroll to position [135, 0]
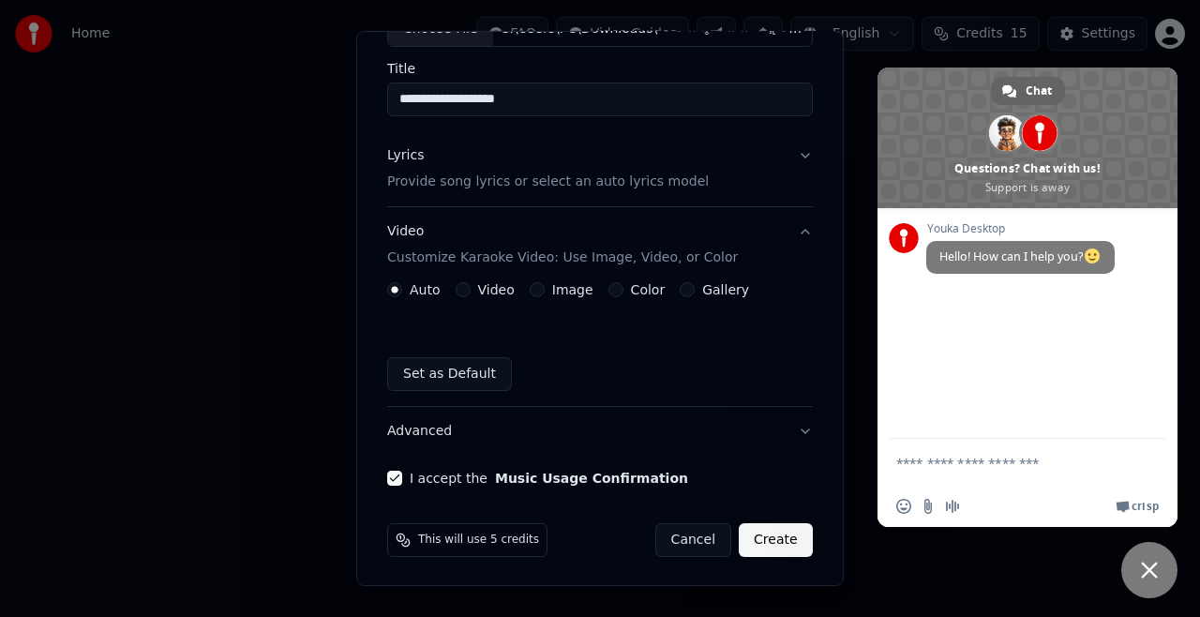
click at [769, 535] on button "Create" at bounding box center [776, 540] width 74 height 34
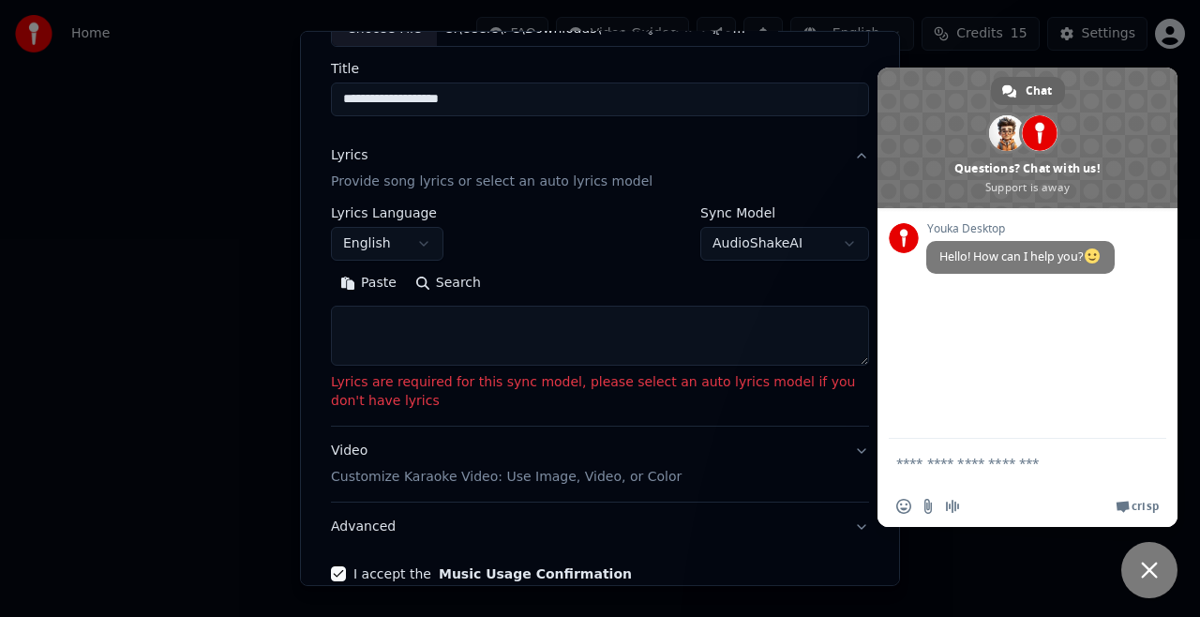
scroll to position [230, 0]
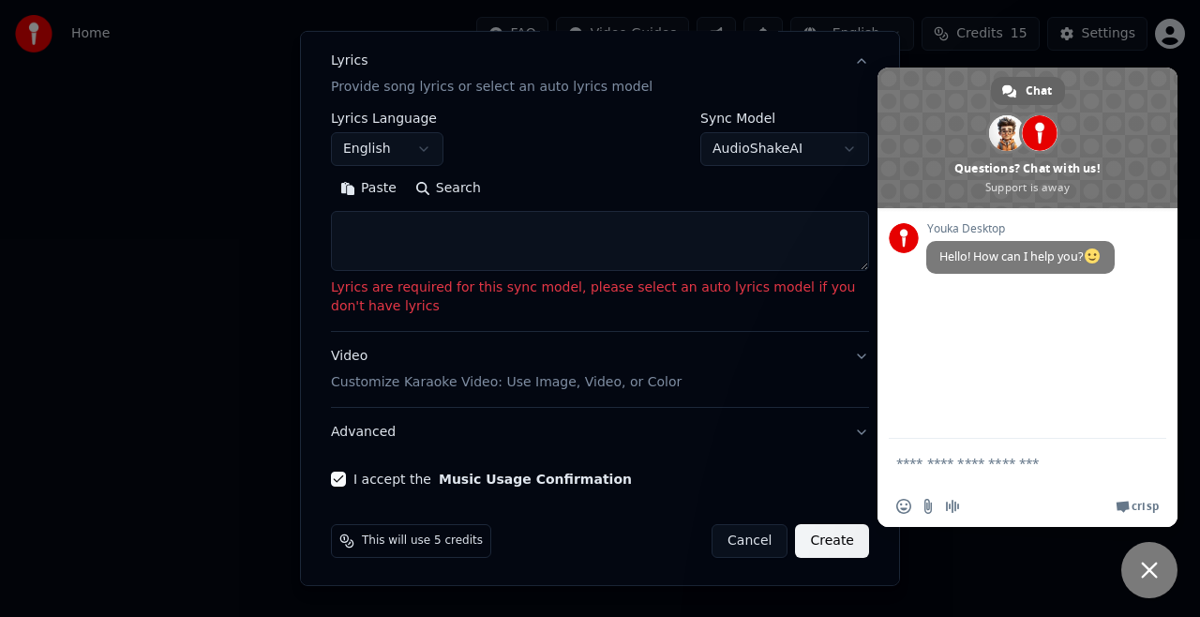
click at [821, 537] on button "Create" at bounding box center [832, 541] width 74 height 34
click at [464, 253] on textarea at bounding box center [600, 241] width 538 height 60
click at [452, 284] on p "Lyrics are required for this sync model, please select an auto lyrics model if …" at bounding box center [600, 298] width 538 height 38
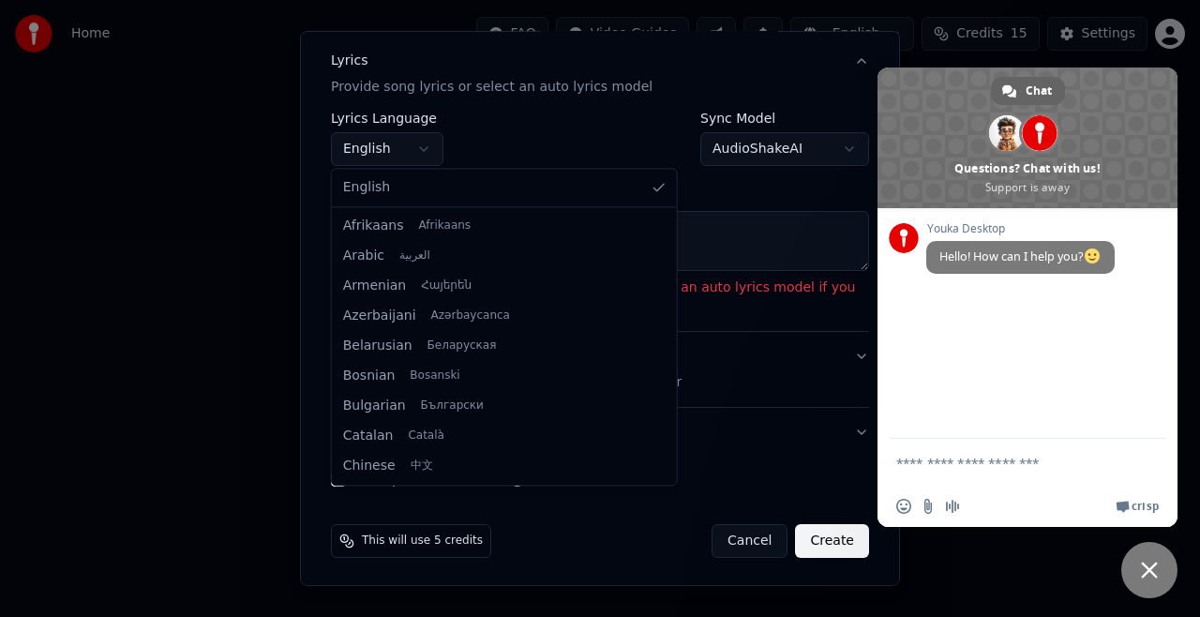
click at [426, 143] on body "**********" at bounding box center [600, 199] width 1200 height 398
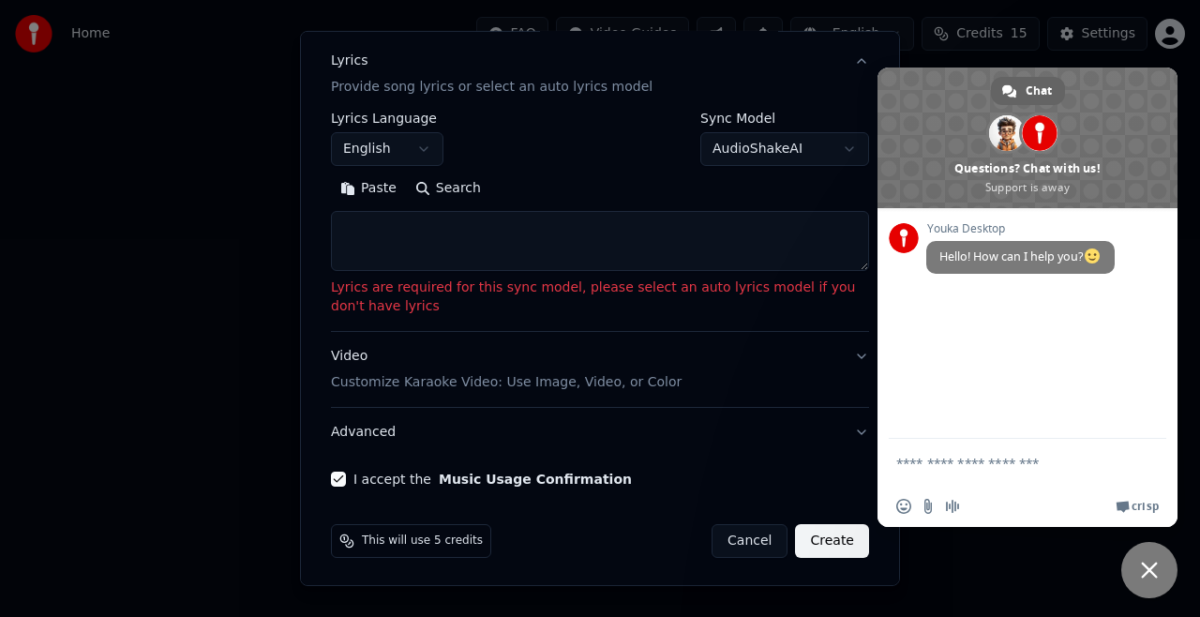
scroll to position [42, 0]
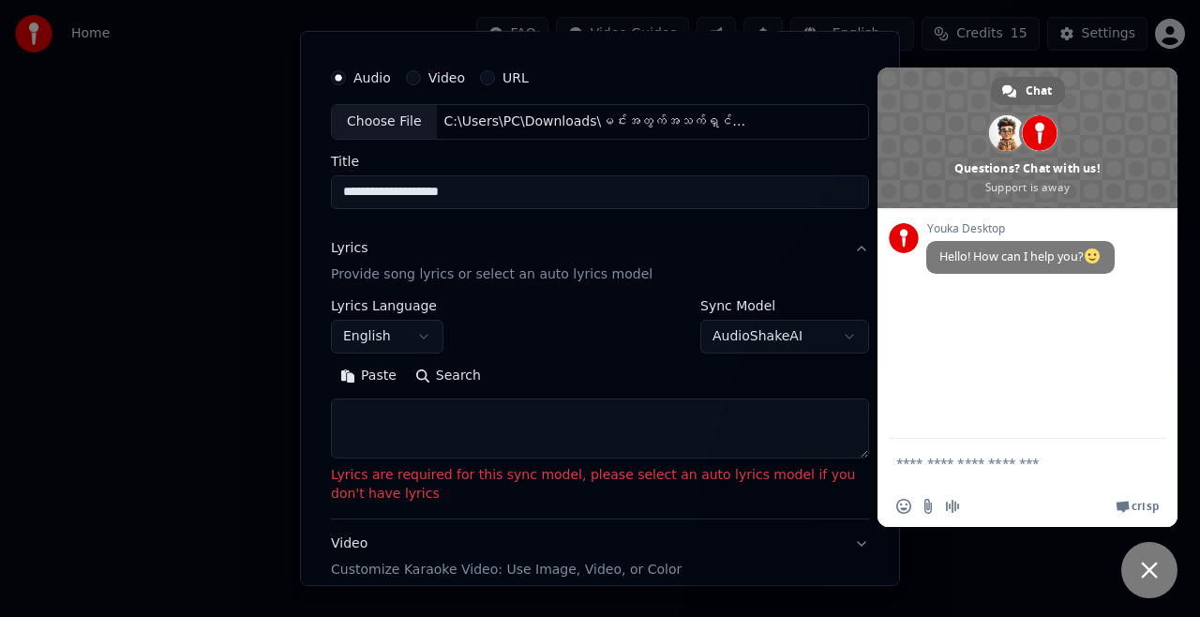
click at [542, 275] on p "Provide song lyrics or select an auto lyrics model" at bounding box center [492, 274] width 322 height 19
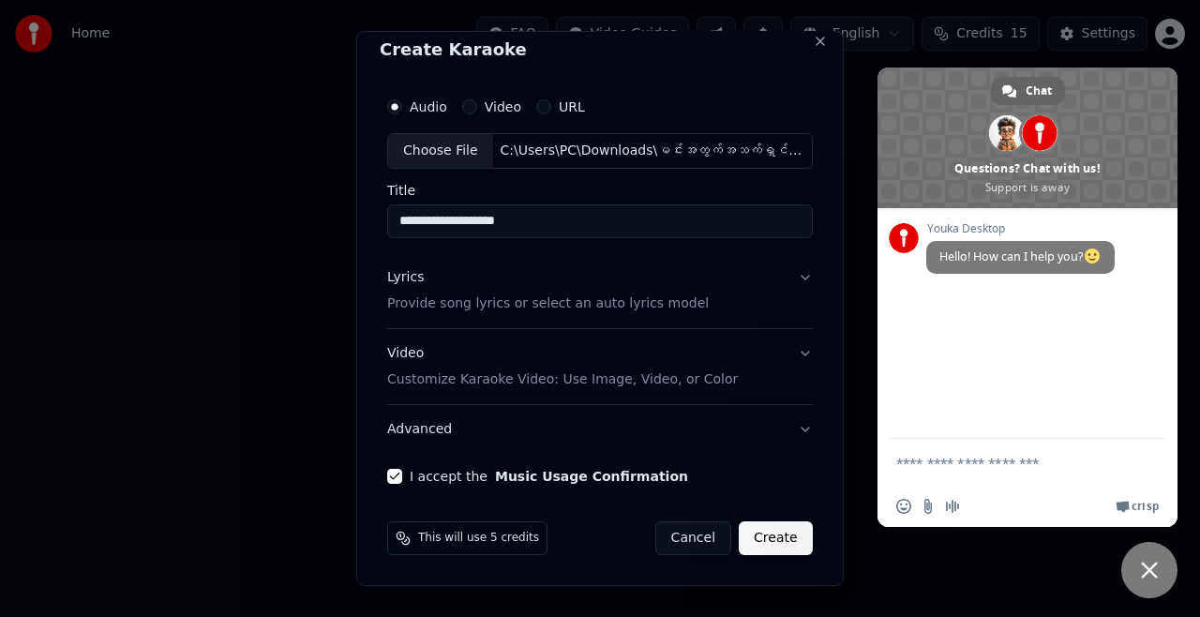
scroll to position [11, 0]
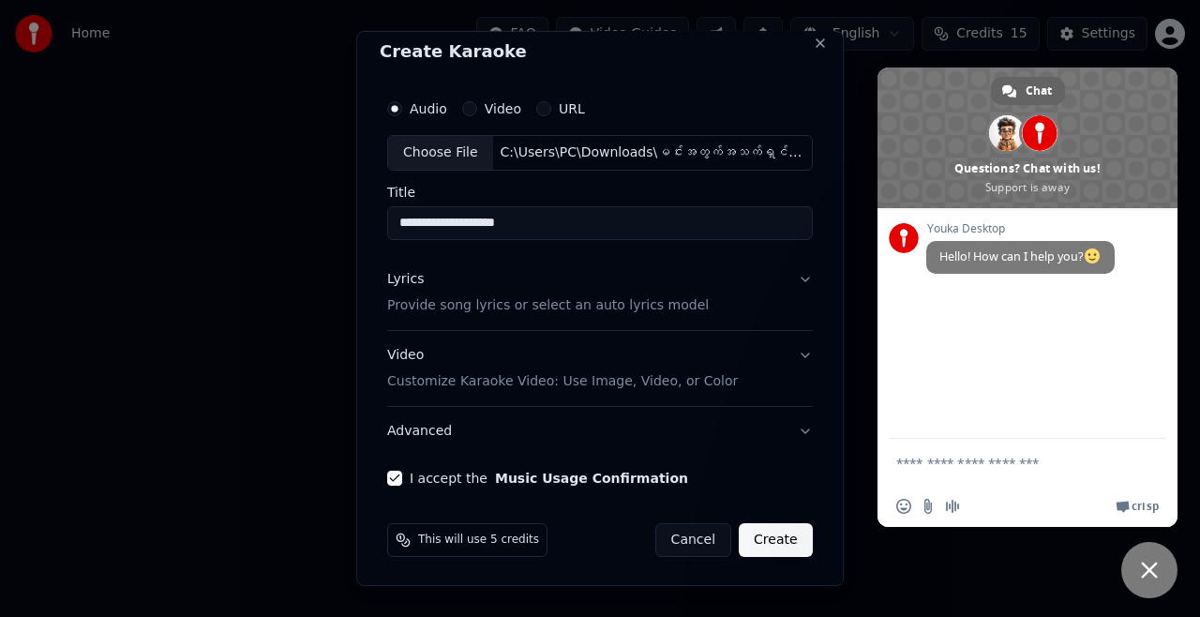
click at [797, 279] on button "Lyrics Provide song lyrics or select an auto lyrics model" at bounding box center [600, 292] width 426 height 75
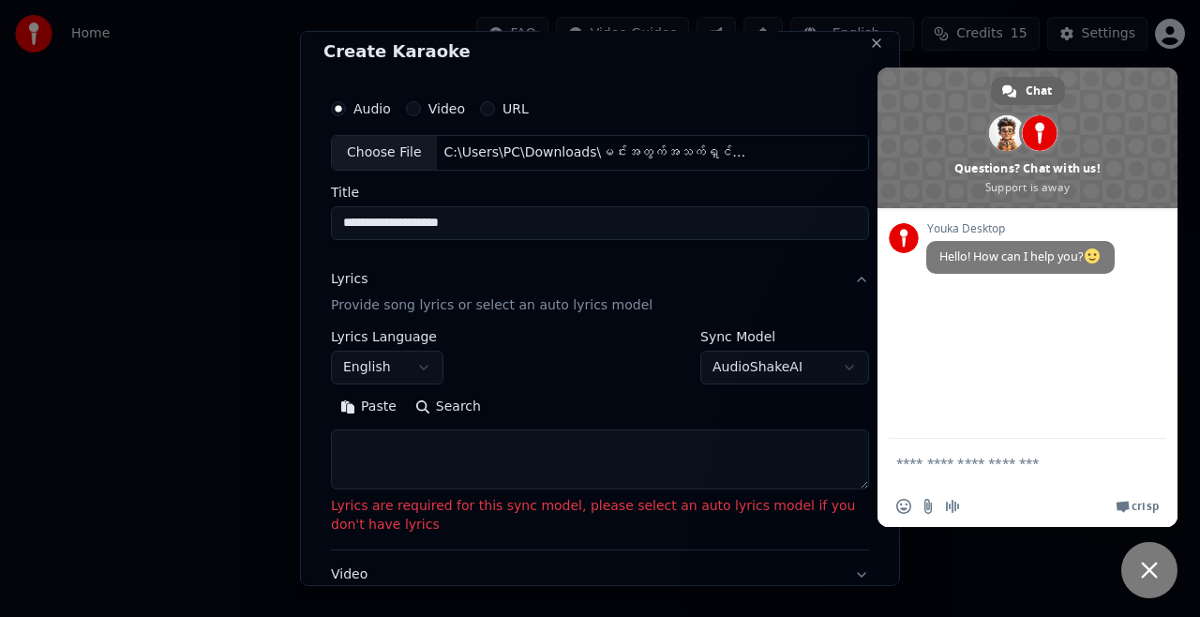
scroll to position [42, 0]
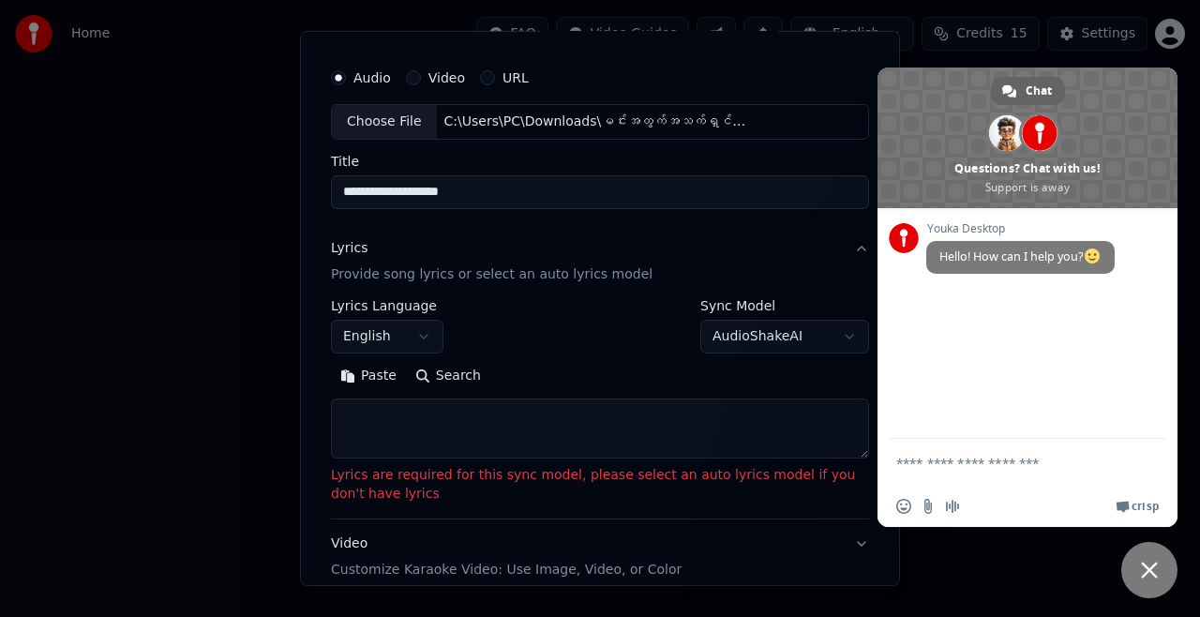
click at [581, 270] on p "Provide song lyrics or select an auto lyrics model" at bounding box center [492, 274] width 322 height 19
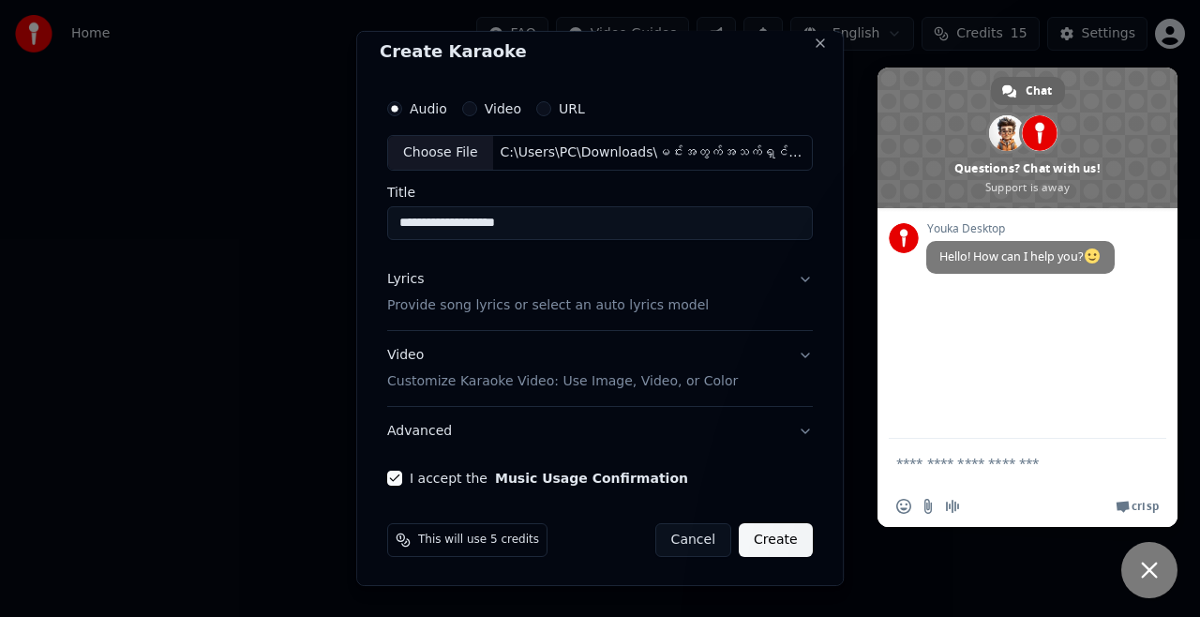
click at [793, 351] on button "Video Customize Karaoke Video: Use Image, Video, or Color" at bounding box center [600, 368] width 426 height 75
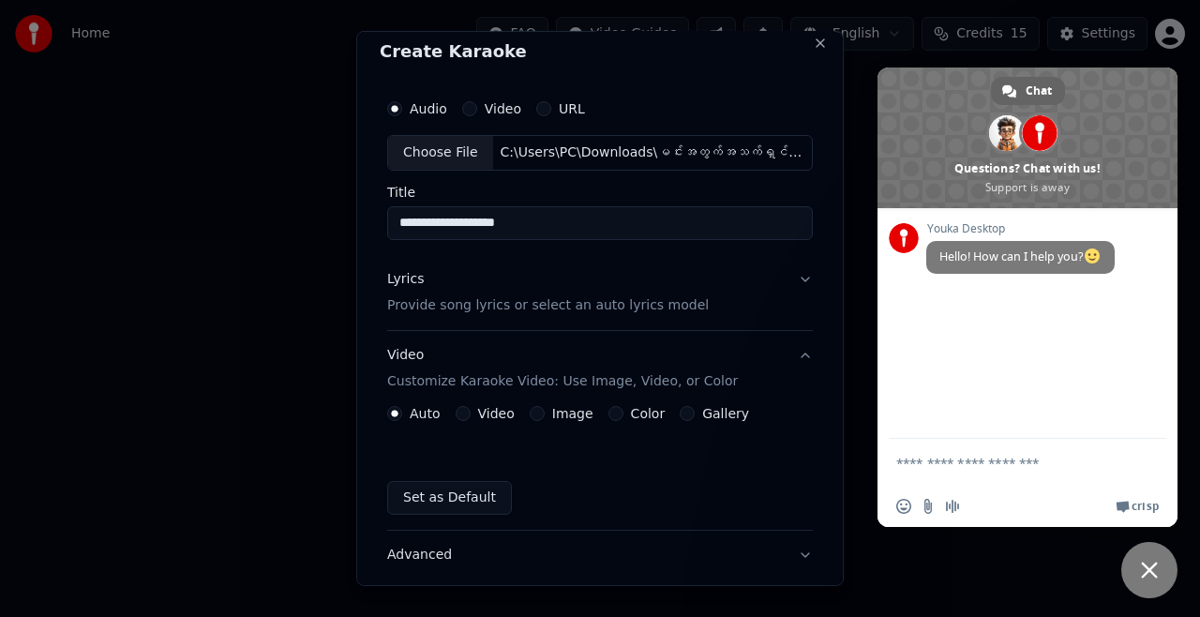
click at [552, 414] on label "Image" at bounding box center [572, 413] width 41 height 13
click at [545, 414] on button "Image" at bounding box center [537, 413] width 15 height 15
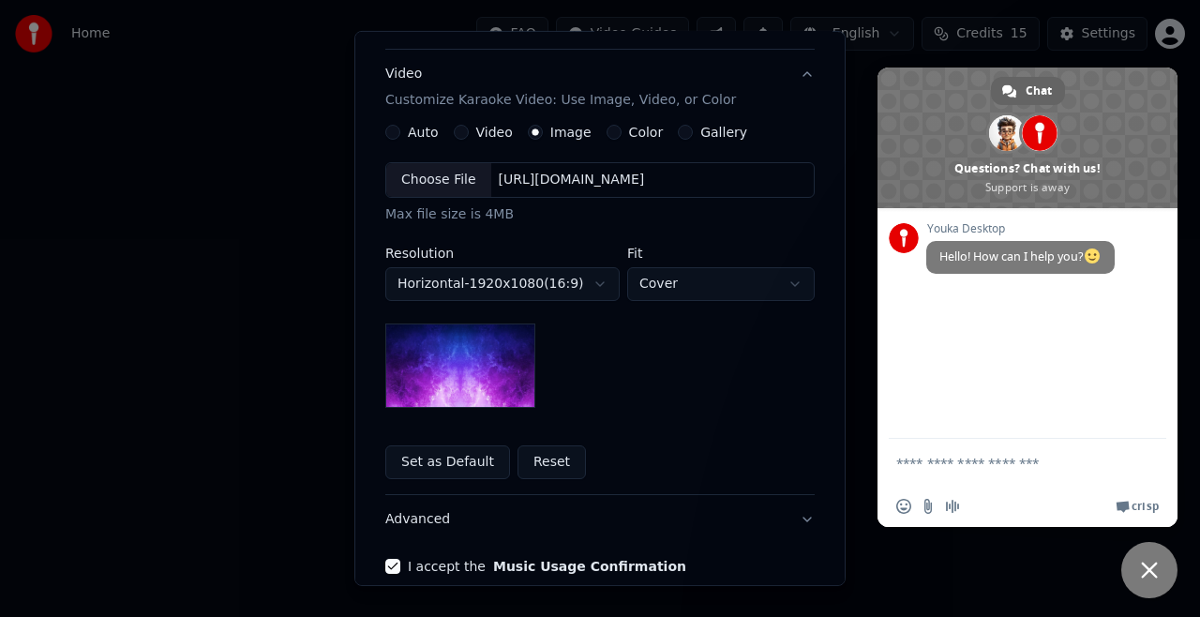
scroll to position [379, 0]
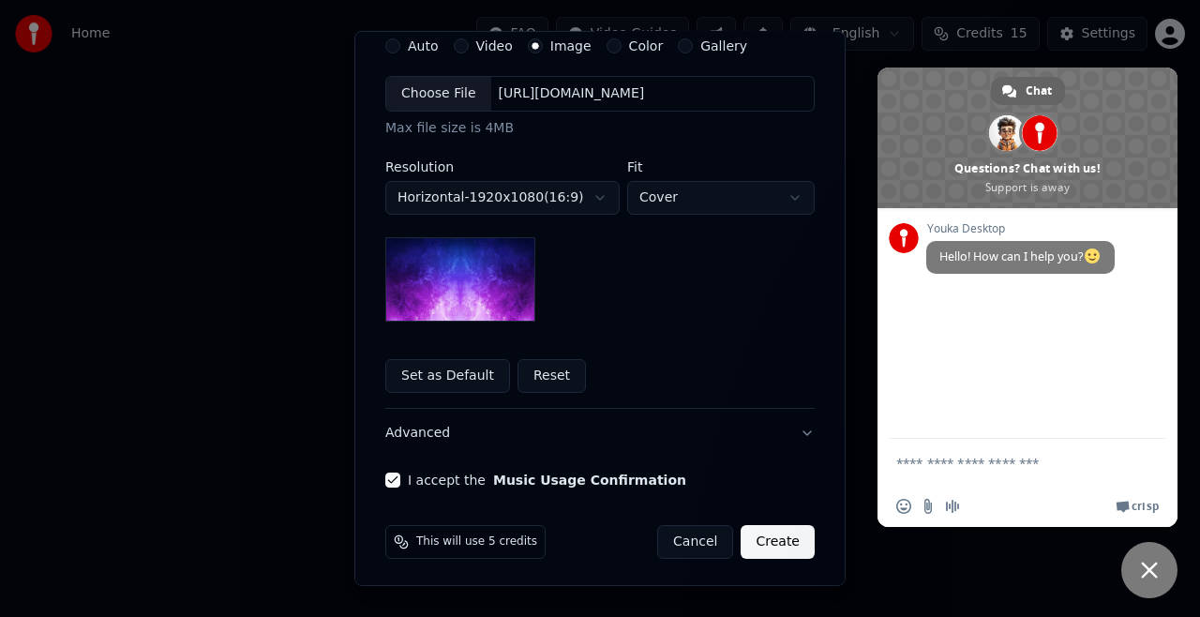
click at [783, 535] on button "Create" at bounding box center [778, 542] width 74 height 34
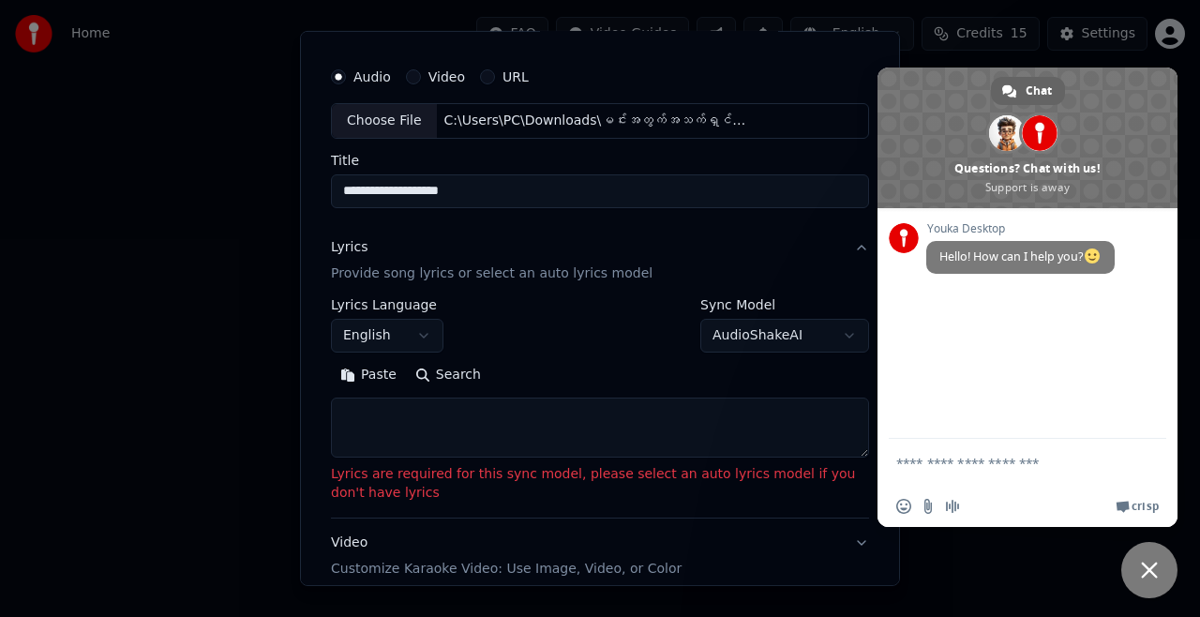
scroll to position [0, 0]
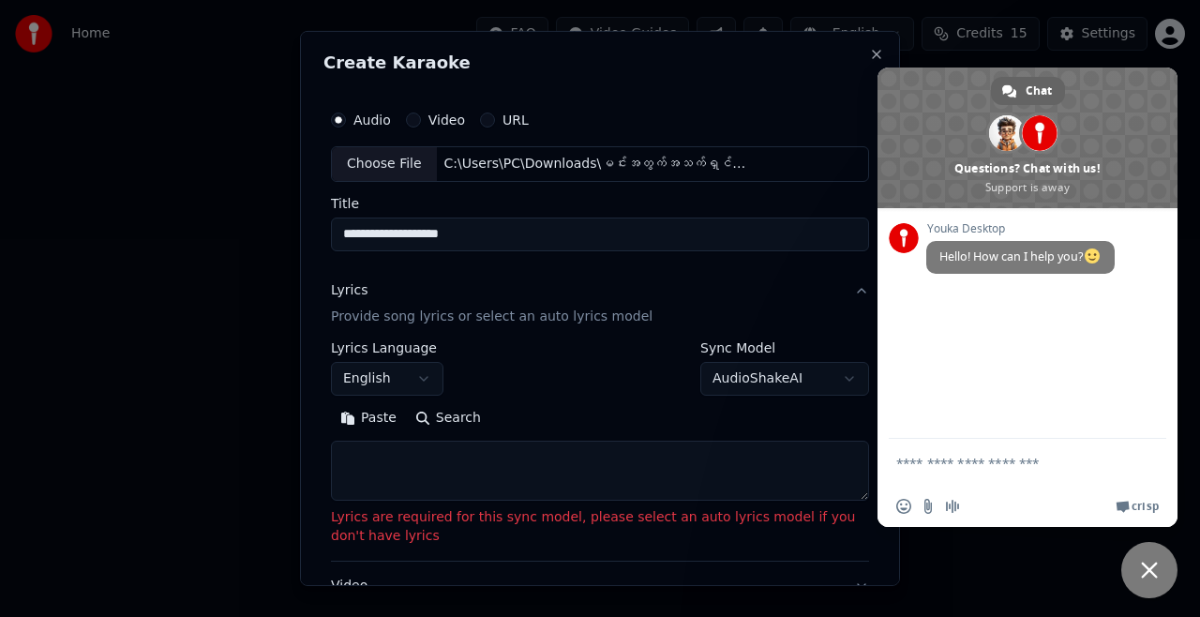
click at [817, 377] on body "**********" at bounding box center [600, 199] width 1200 height 398
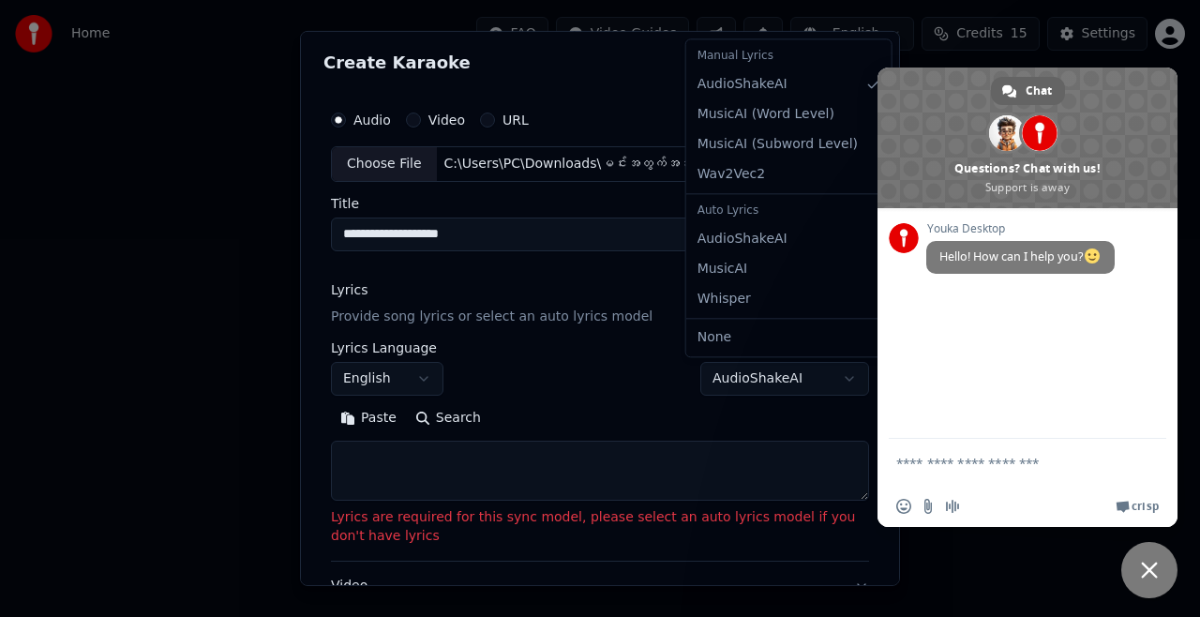
select select "**********"
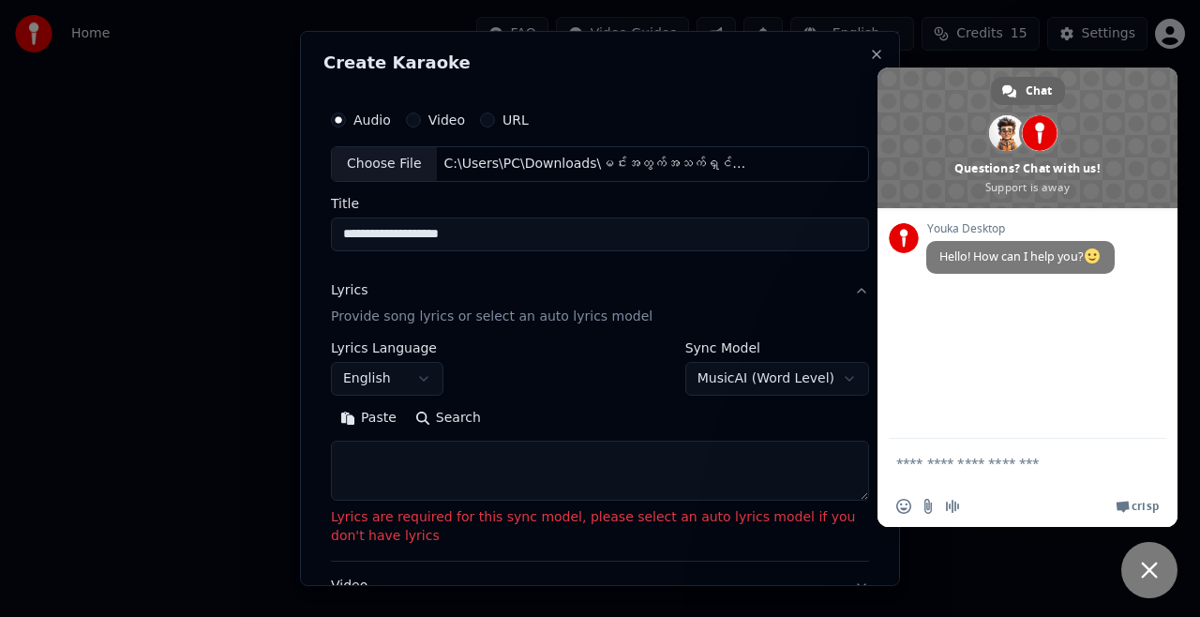
scroll to position [230, 0]
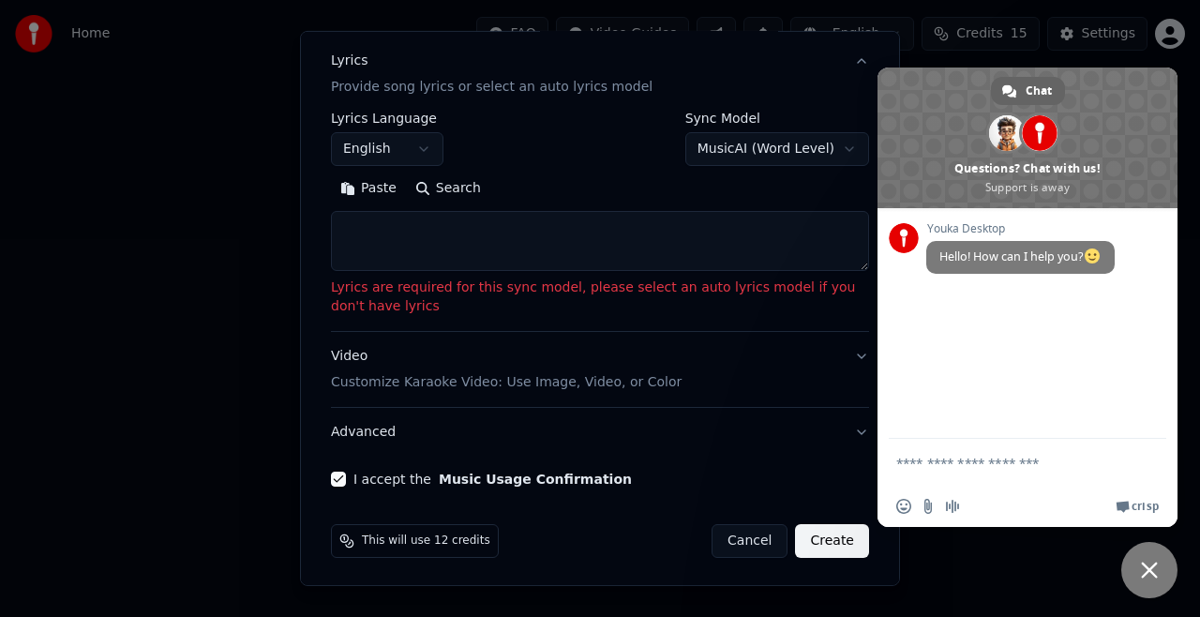
click at [824, 550] on button "Create" at bounding box center [832, 541] width 74 height 34
click at [822, 538] on button "Create" at bounding box center [832, 541] width 74 height 34
drag, startPoint x: 596, startPoint y: 274, endPoint x: 540, endPoint y: 307, distance: 65.1
click at [595, 274] on div "**********" at bounding box center [600, 214] width 538 height 204
click at [463, 309] on p "Lyrics are required for this sync model, please select an auto lyrics model if …" at bounding box center [600, 298] width 538 height 38
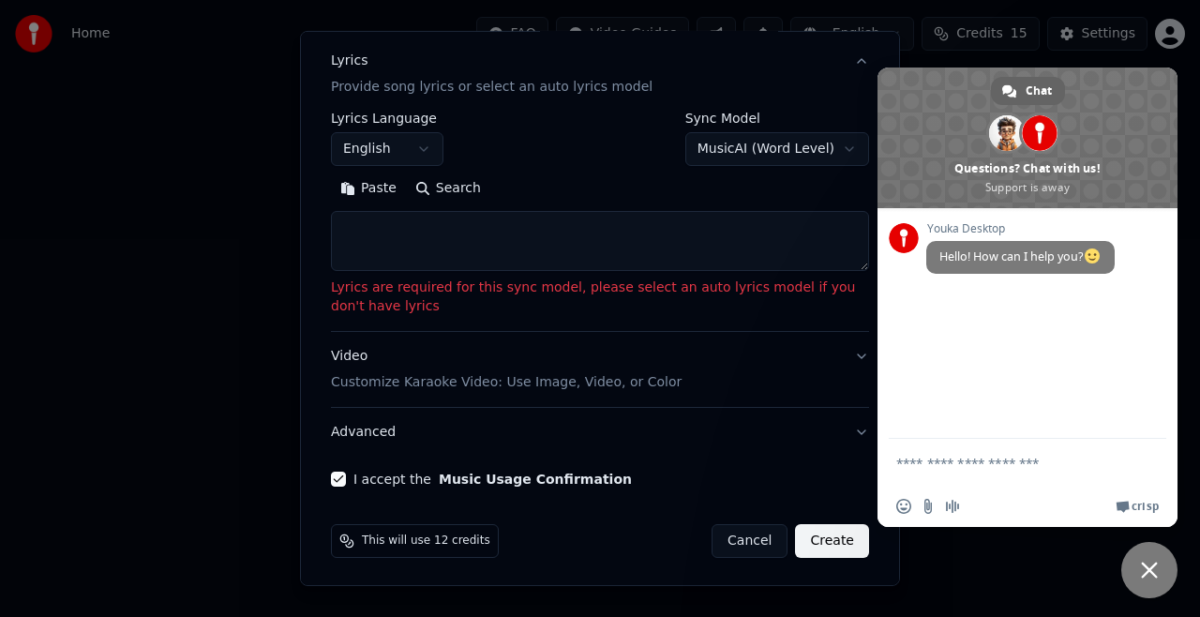
click at [468, 364] on div "Video Customize Karaoke Video: Use Image, Video, or Color" at bounding box center [506, 369] width 351 height 45
